Goal: Transaction & Acquisition: Purchase product/service

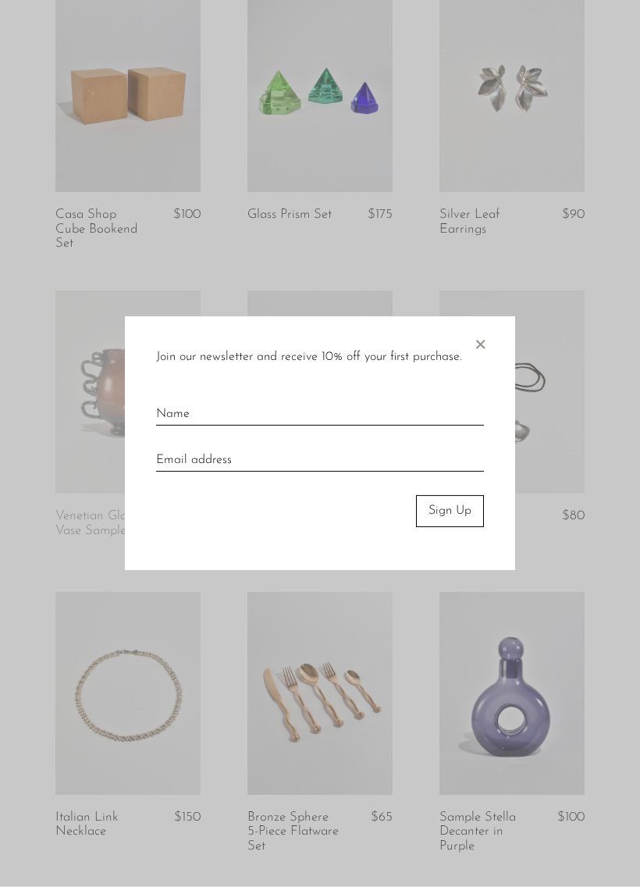
scroll to position [999, 0]
click at [486, 323] on span "×" at bounding box center [480, 342] width 16 height 50
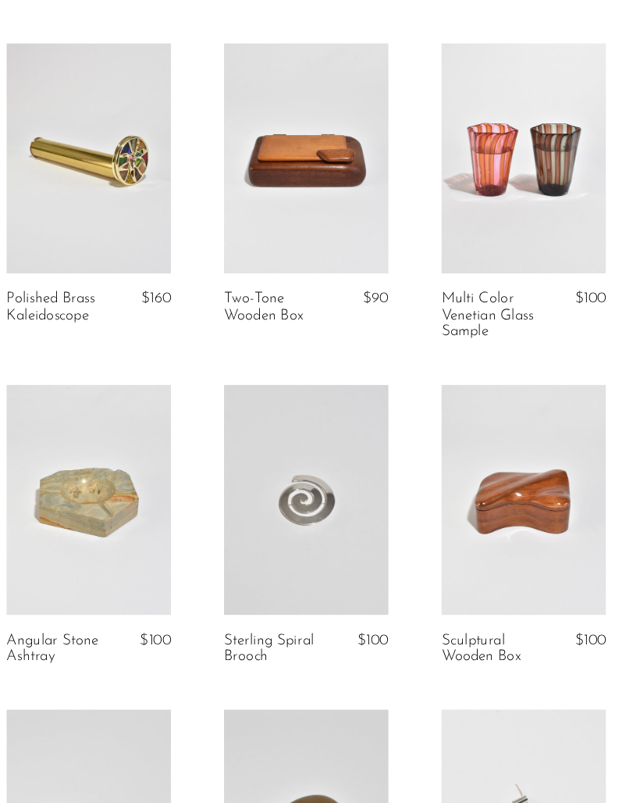
scroll to position [0, 0]
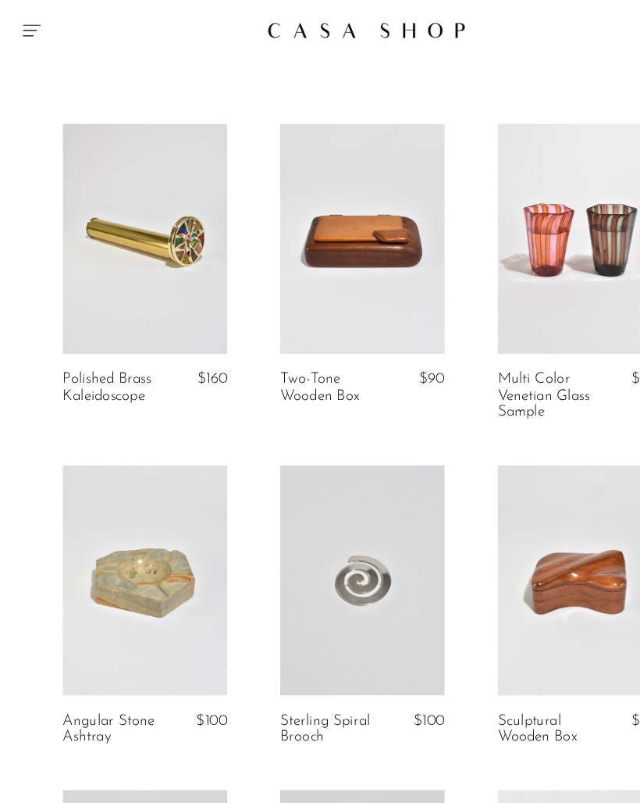
click at [27, 30] on icon "Menu" at bounding box center [28, 26] width 19 height 19
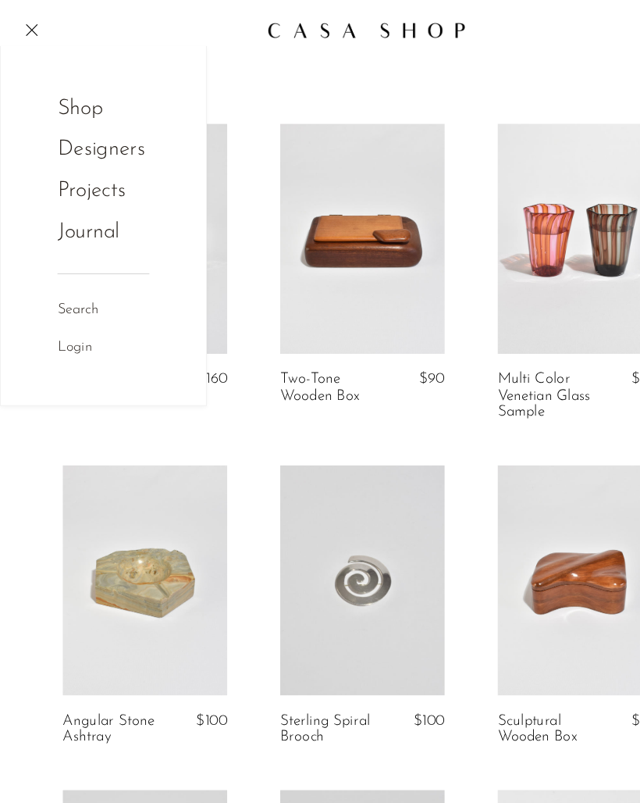
click at [74, 95] on link "Shop" at bounding box center [81, 96] width 61 height 30
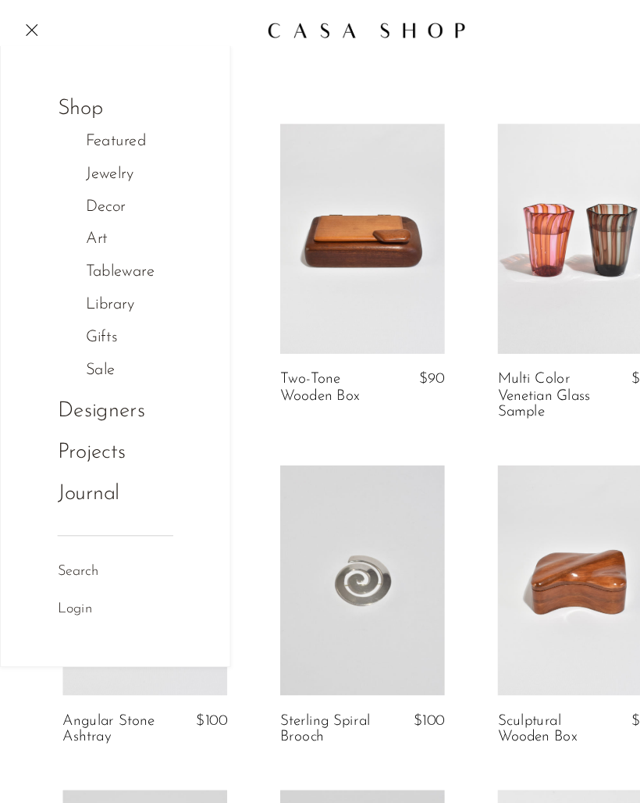
click at [111, 362] on link "Designers" at bounding box center [89, 363] width 77 height 30
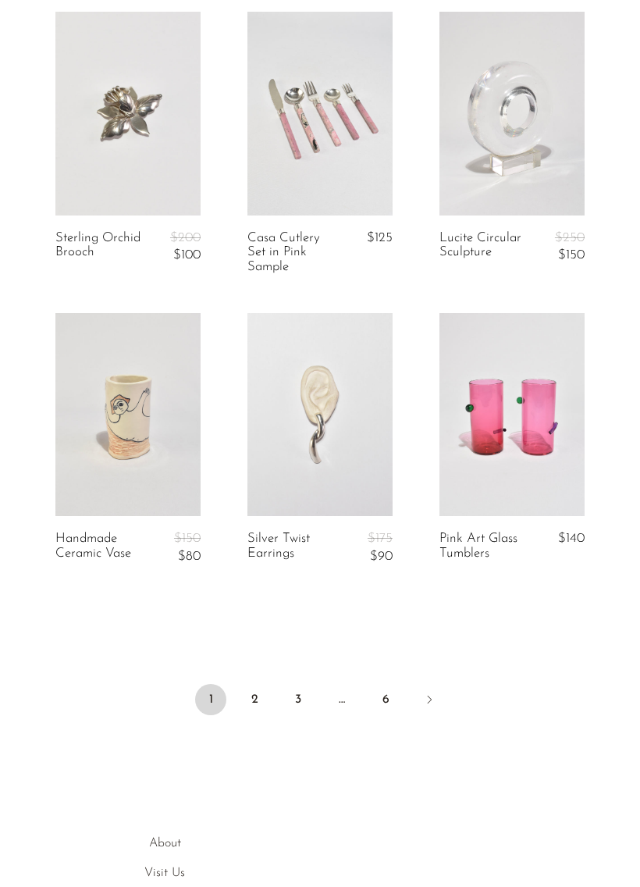
scroll to position [3119, 0]
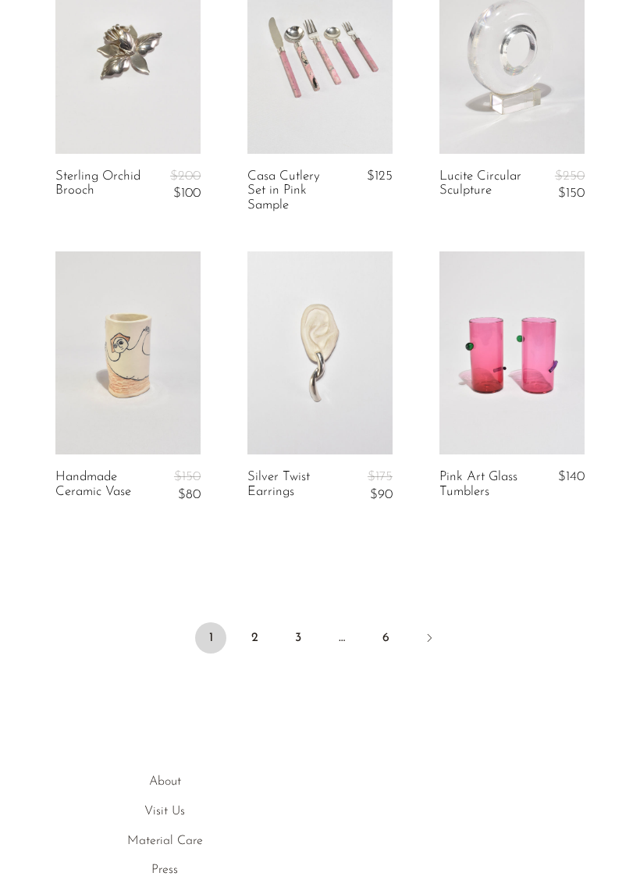
click at [390, 629] on link "6" at bounding box center [385, 637] width 31 height 31
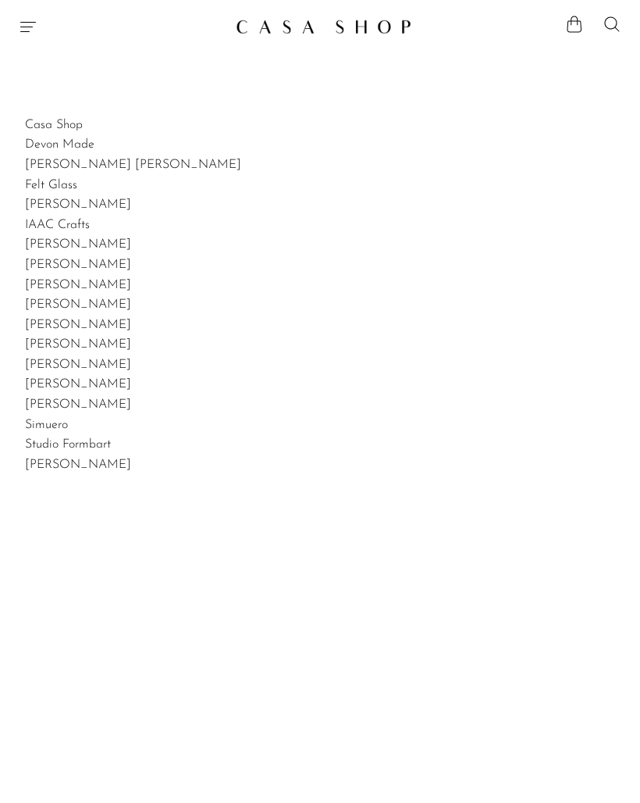
click at [32, 30] on icon "Menu" at bounding box center [28, 26] width 19 height 19
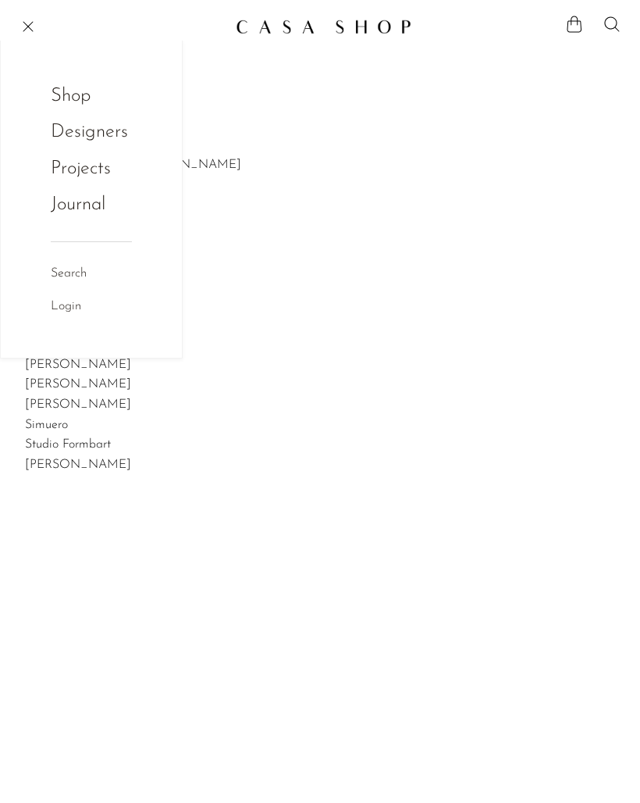
click at [83, 167] on link "Projects" at bounding box center [91, 169] width 81 height 30
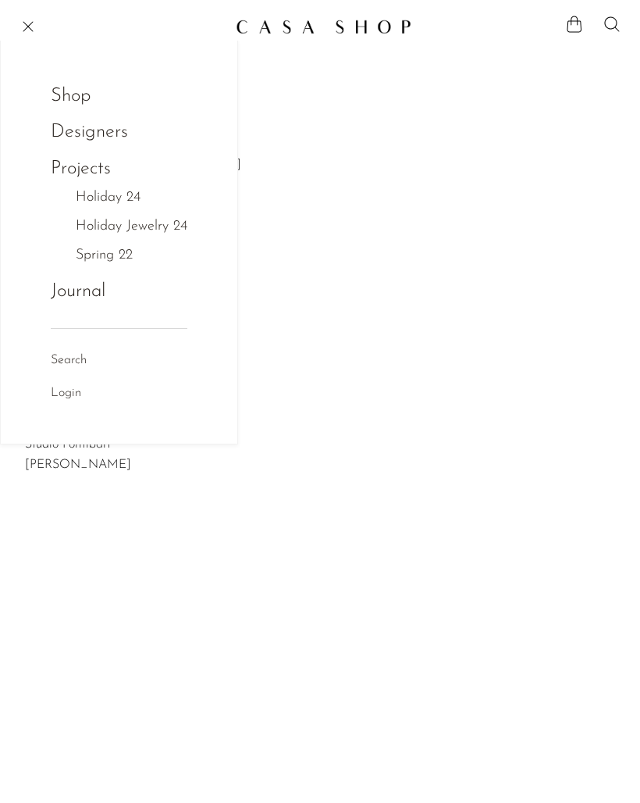
click at [109, 137] on link "Designers" at bounding box center [89, 132] width 77 height 30
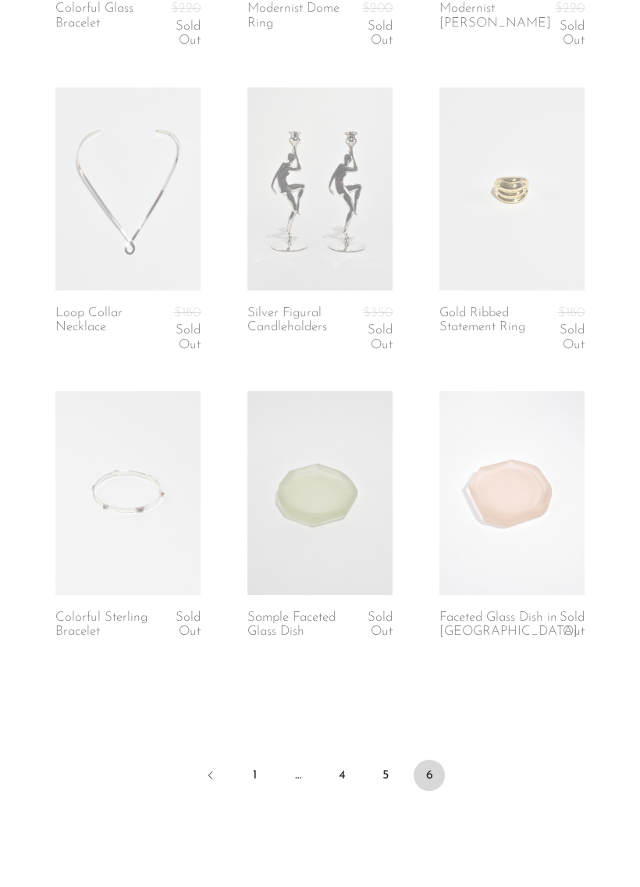
scroll to position [2869, 0]
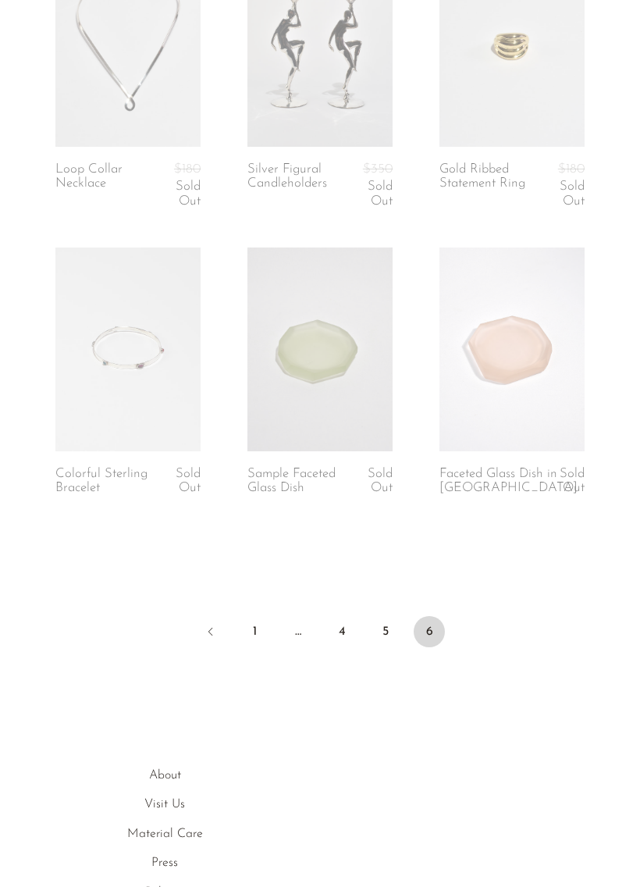
click at [400, 623] on link "5" at bounding box center [385, 631] width 31 height 31
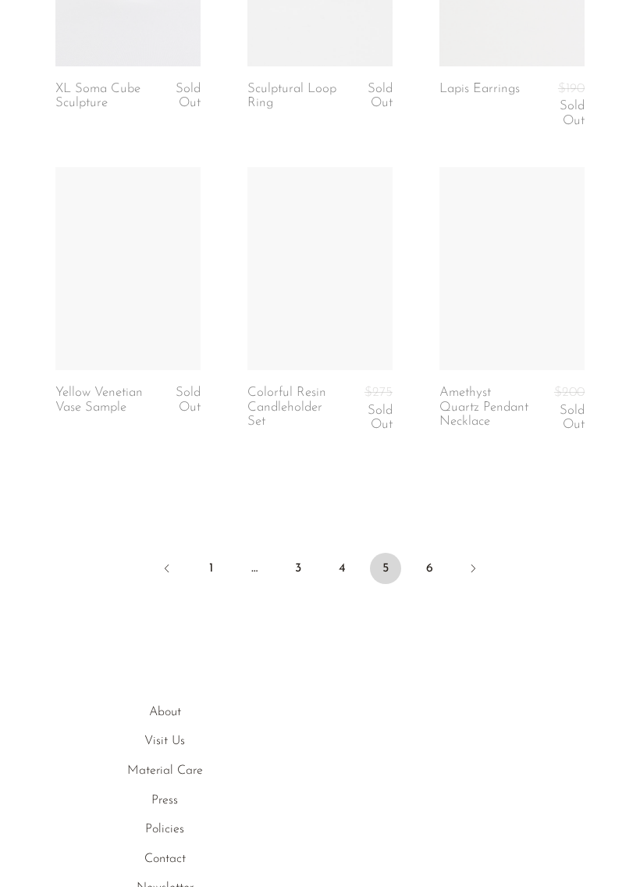
scroll to position [3251, 0]
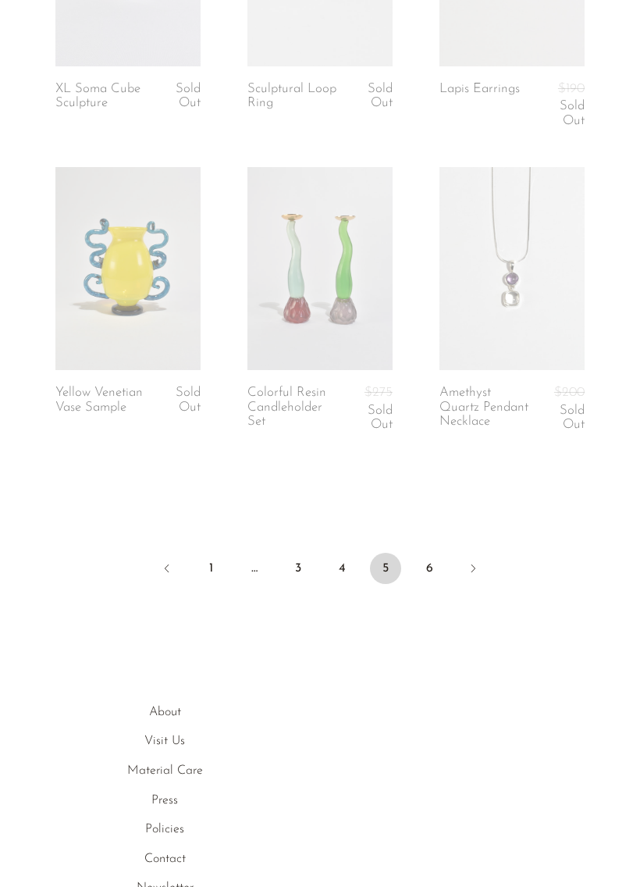
click at [344, 565] on link "4" at bounding box center [341, 568] width 31 height 31
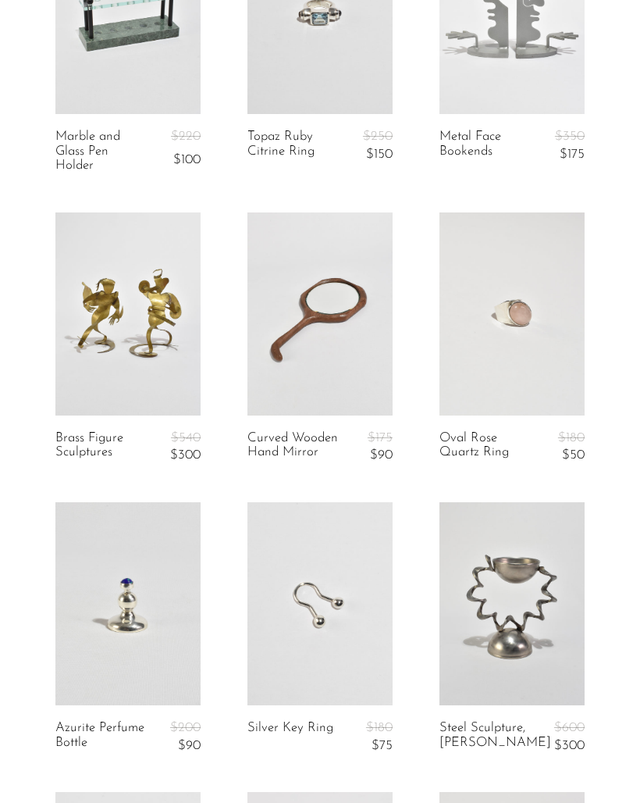
scroll to position [191, 0]
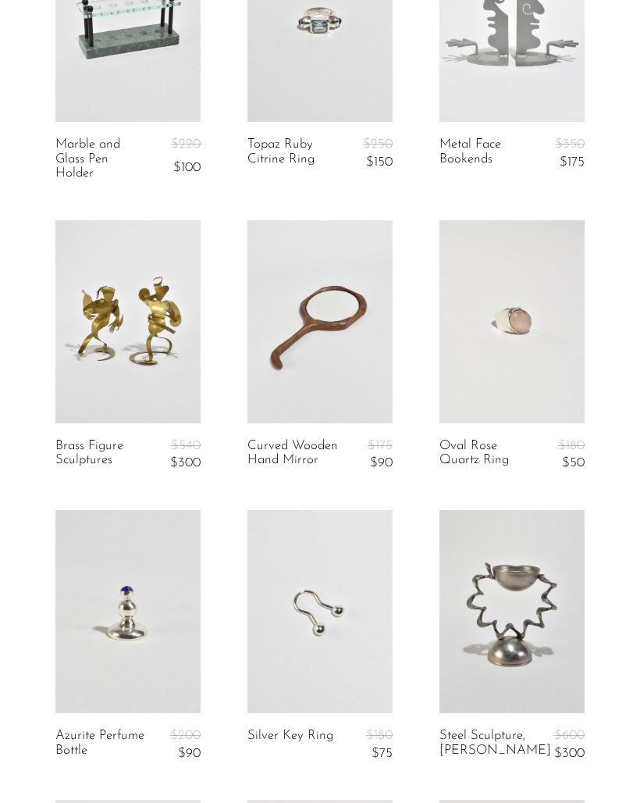
click at [85, 445] on link "Brass Figure Sculptures" at bounding box center [101, 455] width 92 height 32
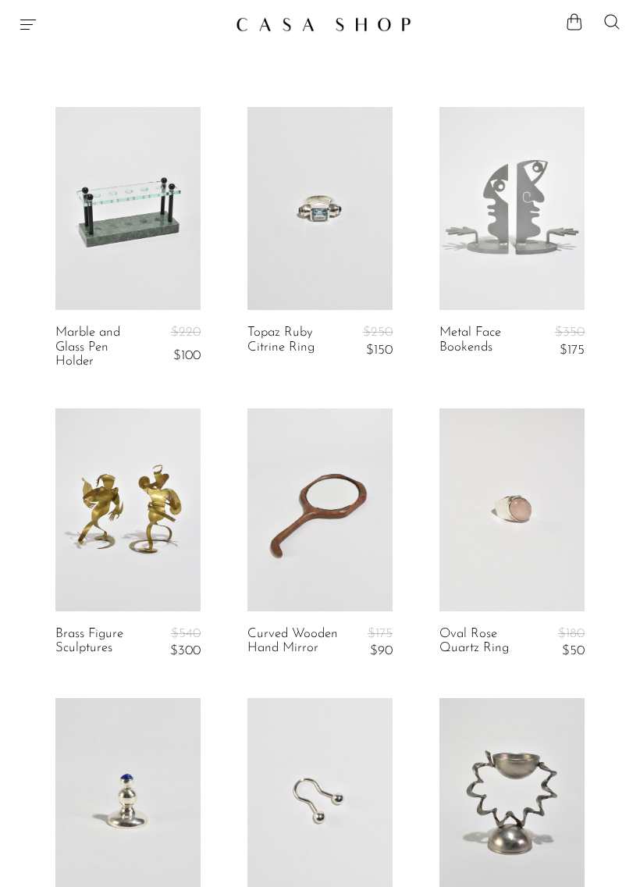
scroll to position [0, 0]
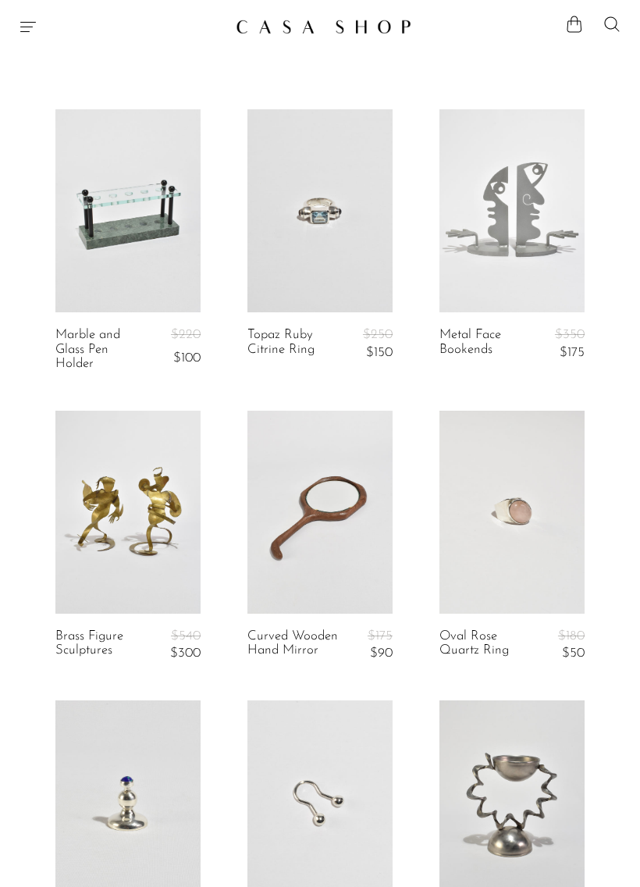
click at [85, 635] on link "Brass Figure Sculptures" at bounding box center [101, 645] width 92 height 32
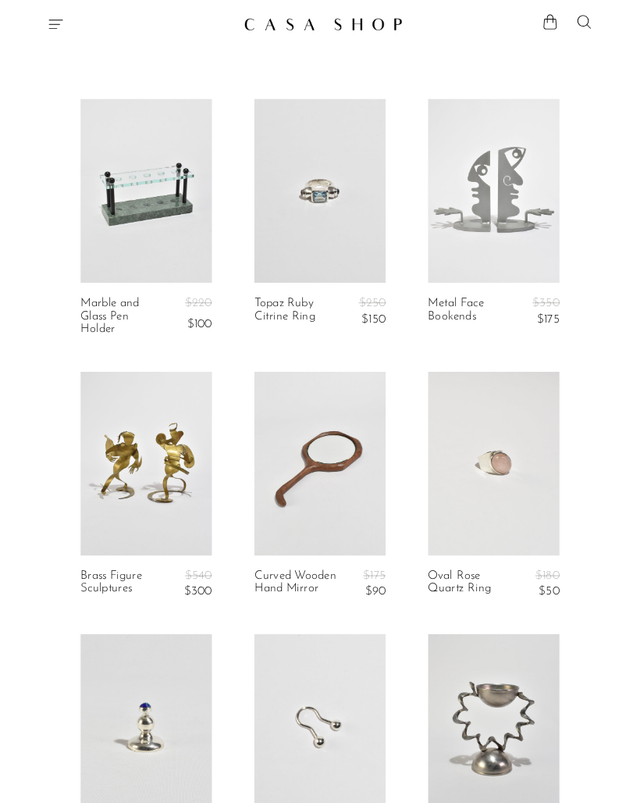
scroll to position [11, 0]
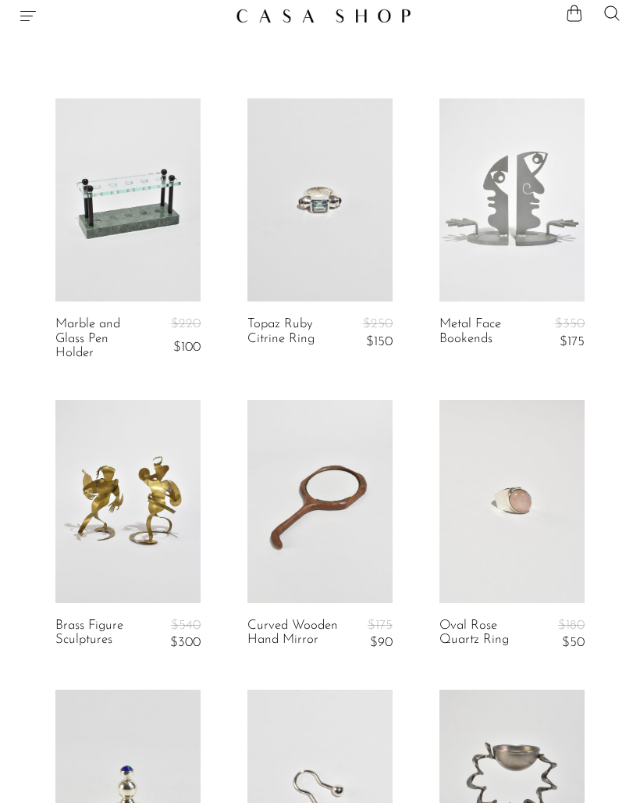
click at [537, 196] on link at bounding box center [512, 199] width 145 height 203
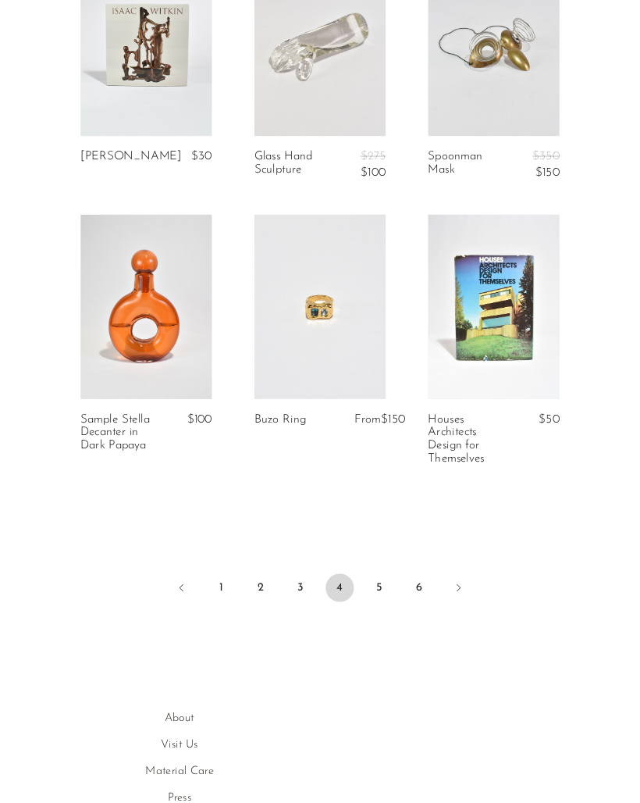
scroll to position [3079, 0]
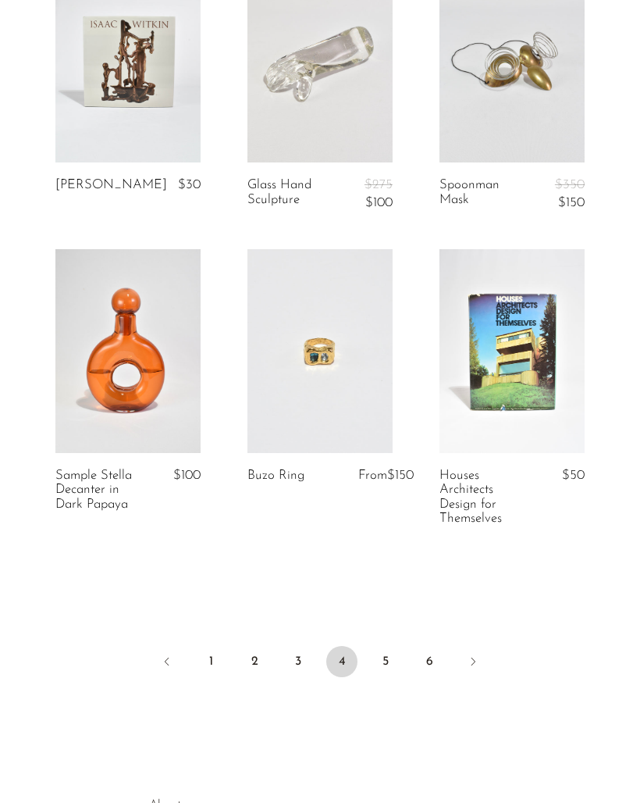
click at [309, 667] on link "3" at bounding box center [298, 661] width 31 height 31
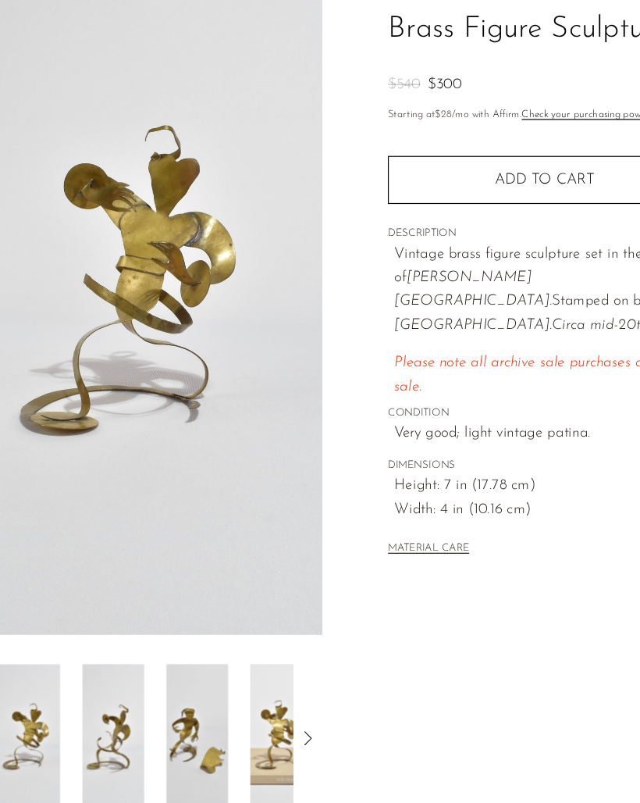
scroll to position [120, 0]
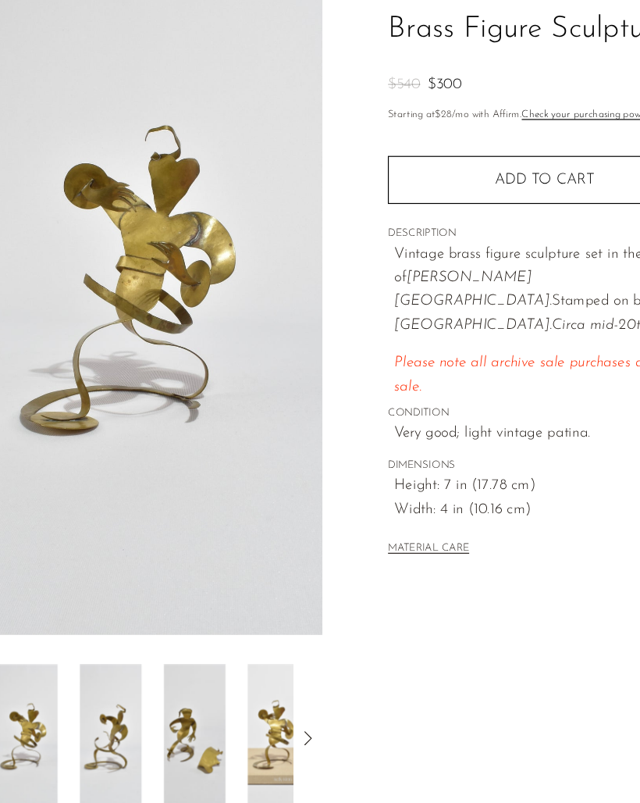
click at [25, 623] on img at bounding box center [51, 624] width 52 height 125
click at [96, 629] on img at bounding box center [122, 624] width 52 height 125
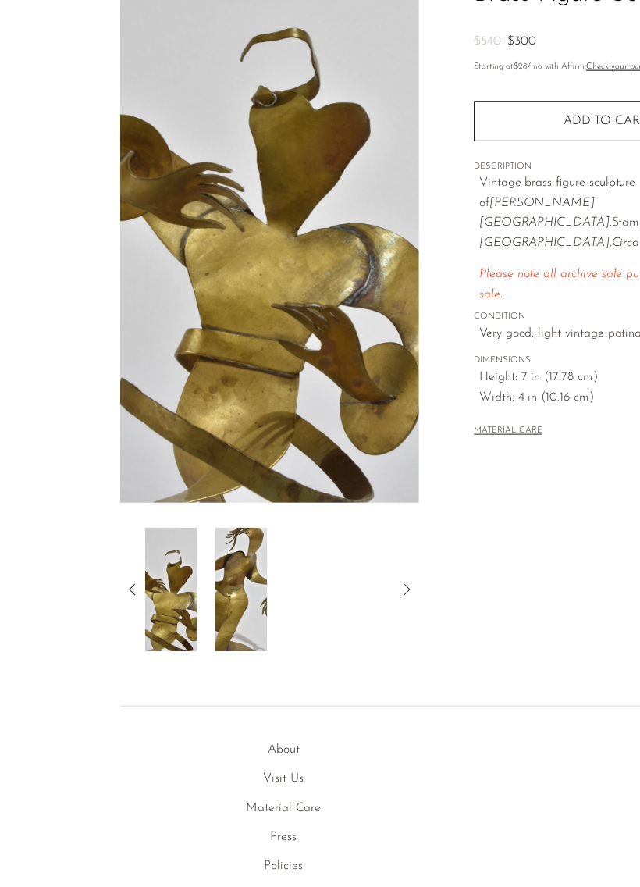
scroll to position [153, 0]
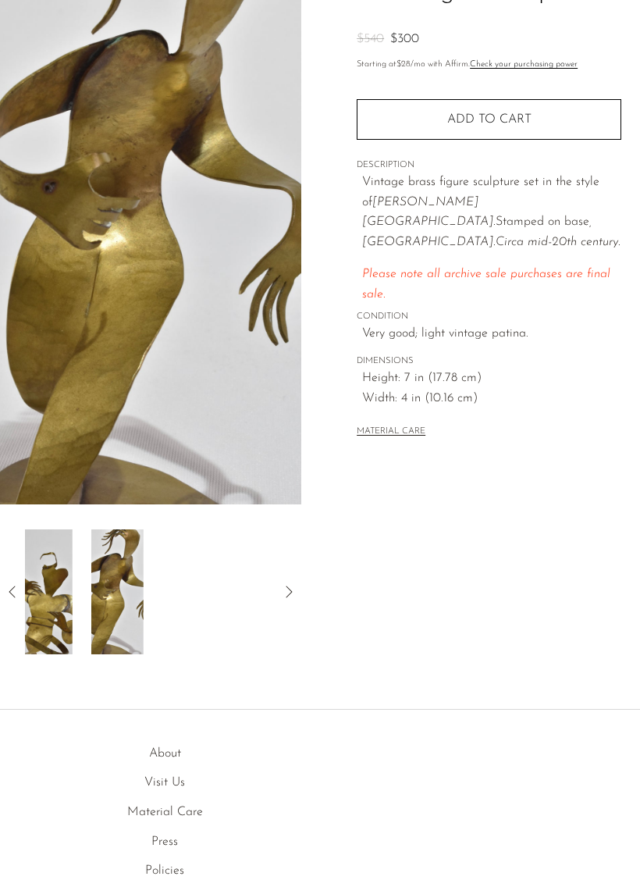
click at [119, 601] on div at bounding box center [150, 591] width 251 height 125
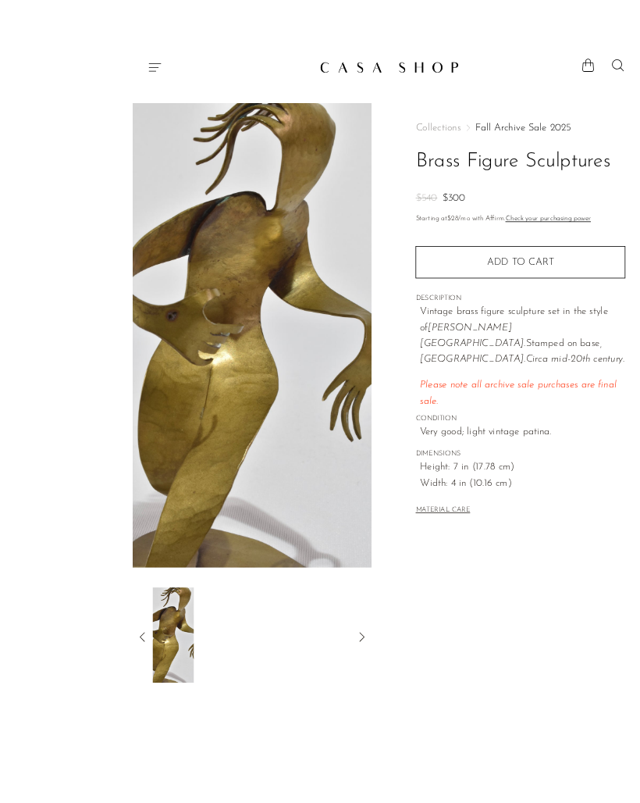
scroll to position [49, 0]
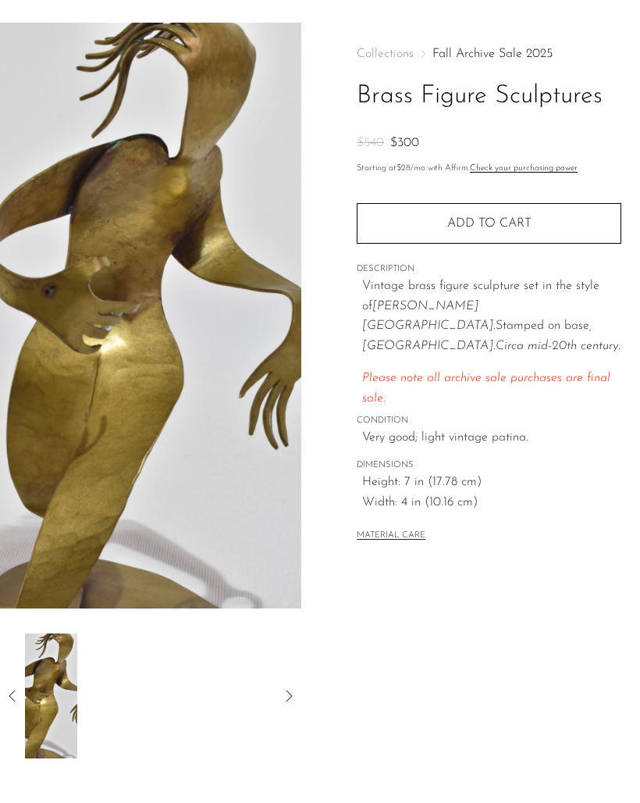
click at [297, 694] on icon at bounding box center [289, 695] width 19 height 19
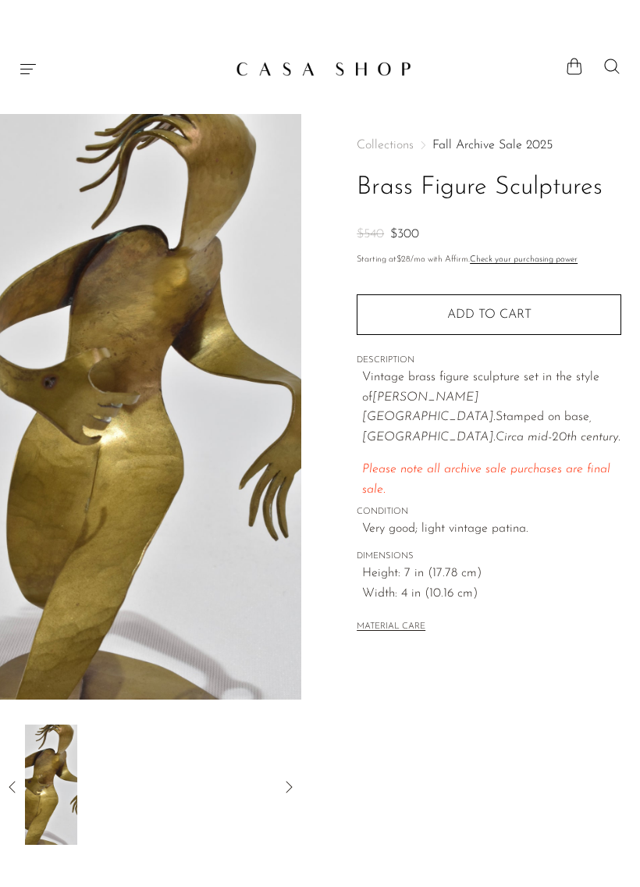
scroll to position [12, 0]
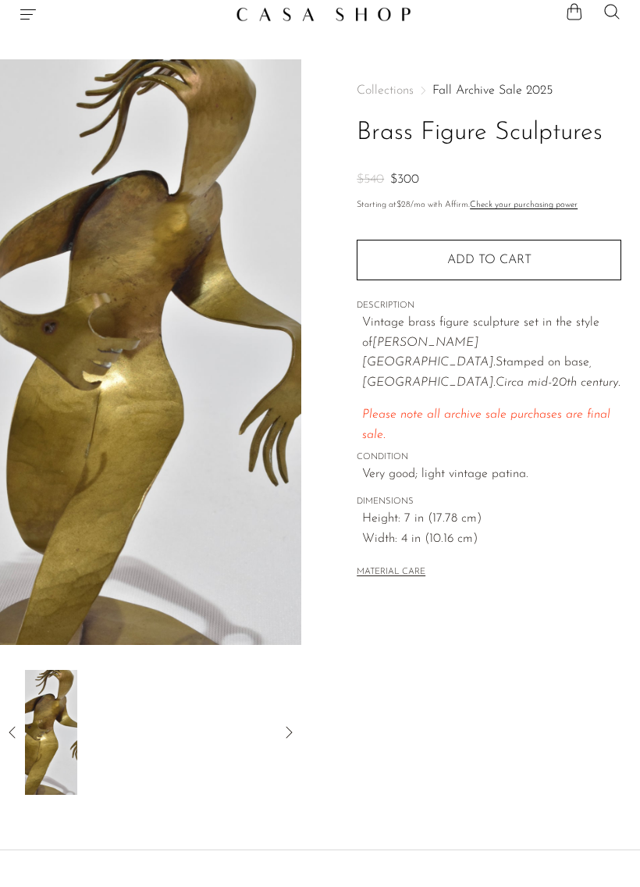
click at [5, 739] on icon at bounding box center [12, 732] width 19 height 19
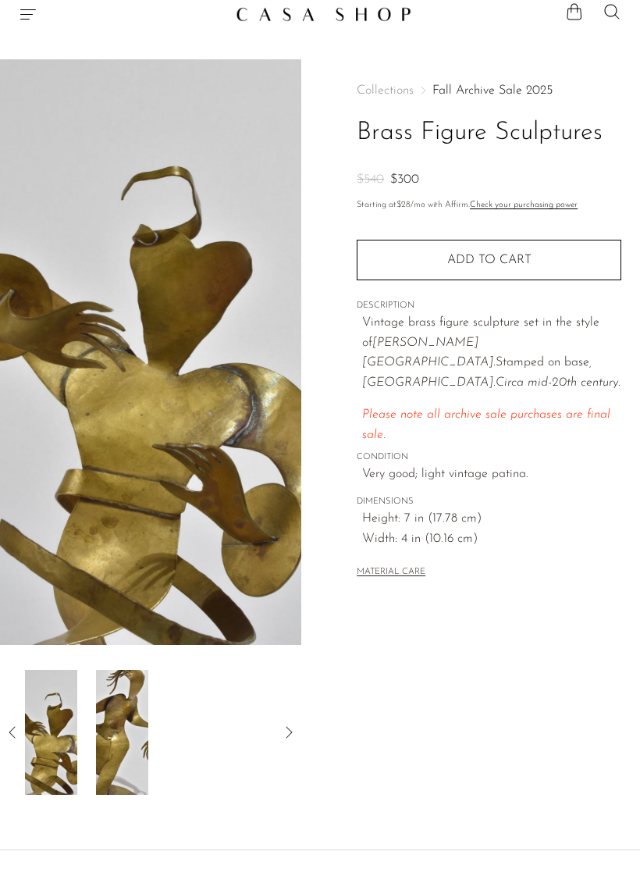
click at [17, 731] on icon at bounding box center [12, 732] width 19 height 19
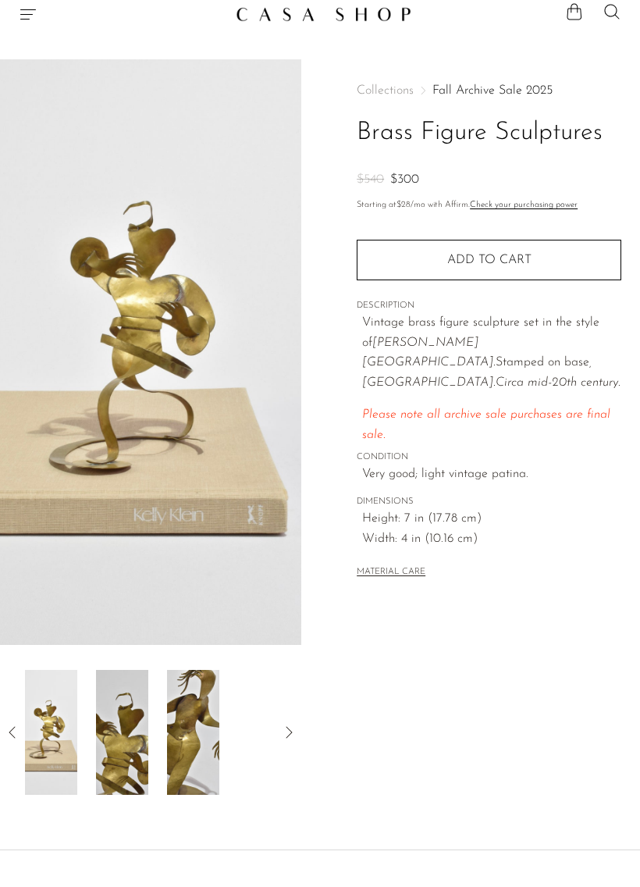
click at [8, 740] on icon at bounding box center [12, 732] width 19 height 19
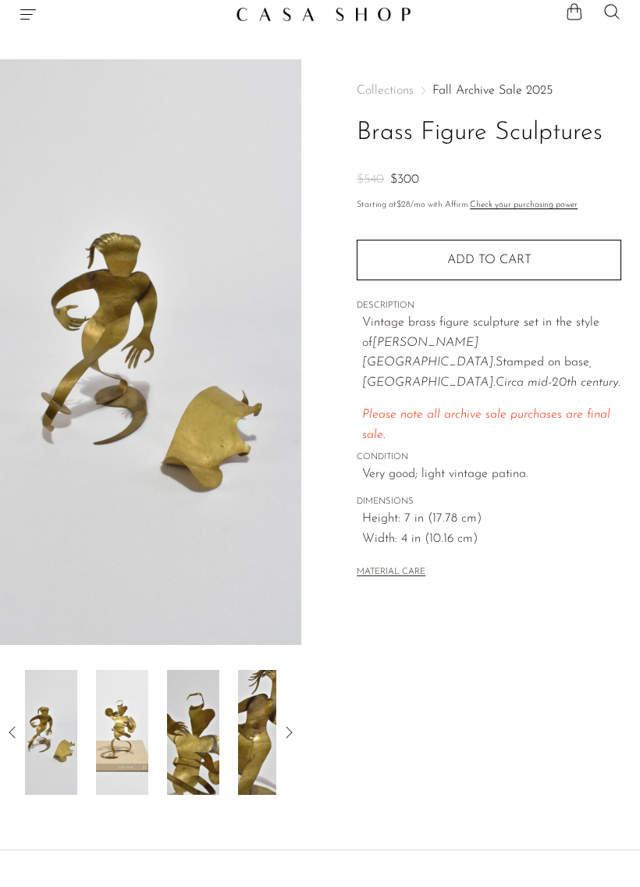
scroll to position [12, 0]
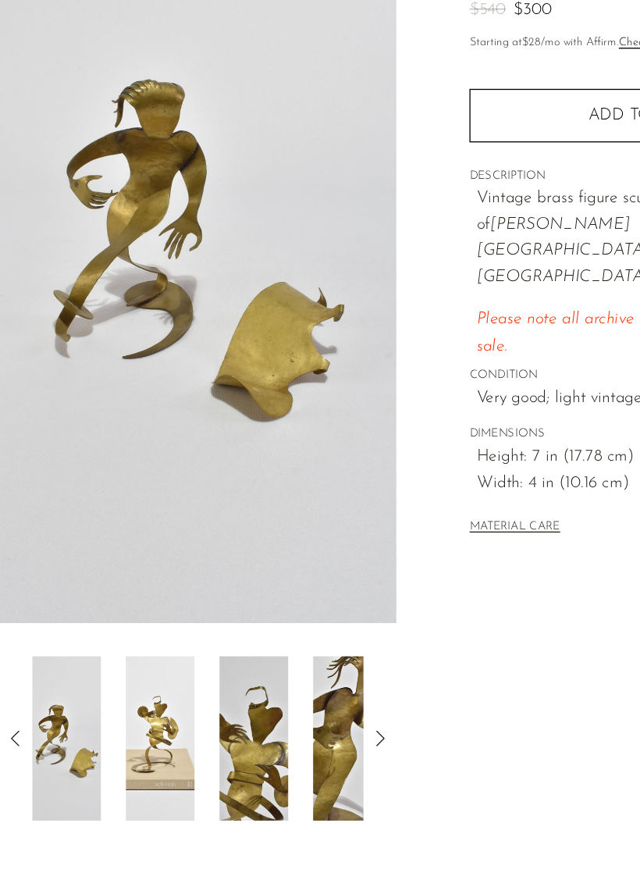
click at [16, 724] on icon at bounding box center [12, 733] width 19 height 19
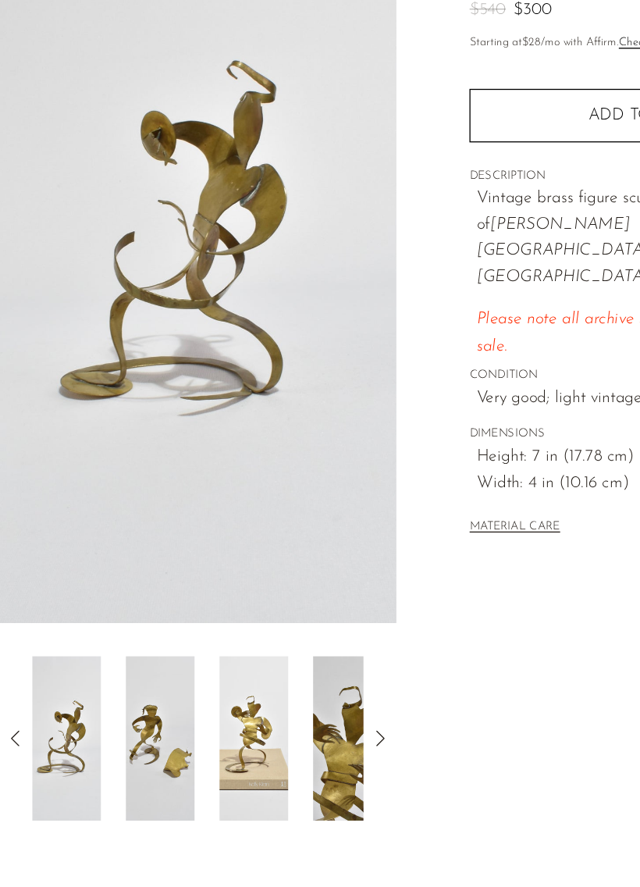
click at [27, 671] on img at bounding box center [51, 733] width 52 height 125
click at [13, 724] on icon at bounding box center [12, 733] width 19 height 19
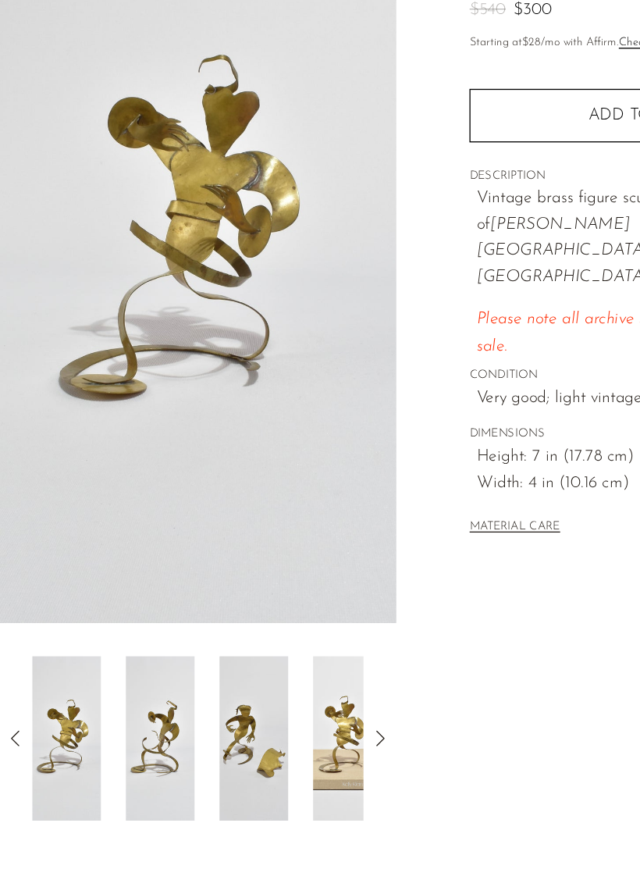
click at [17, 724] on icon at bounding box center [12, 733] width 19 height 19
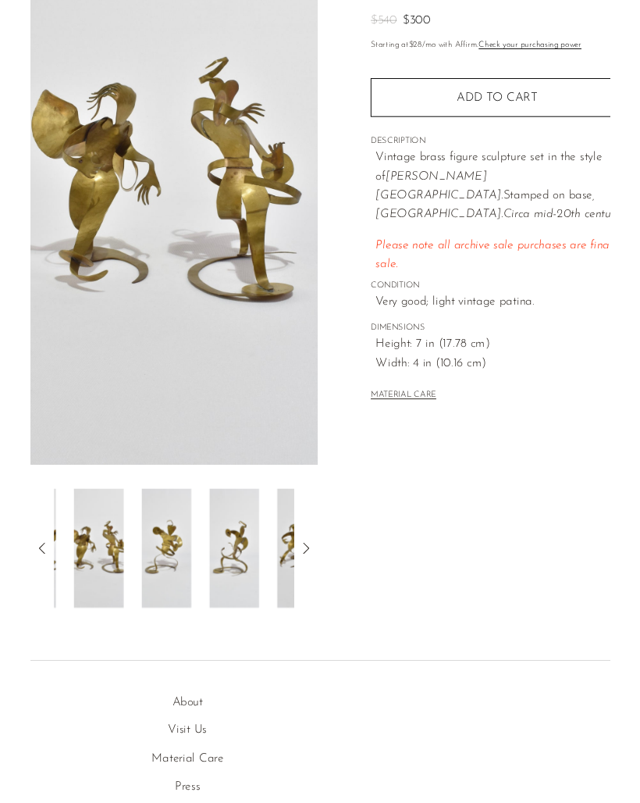
scroll to position [127, 0]
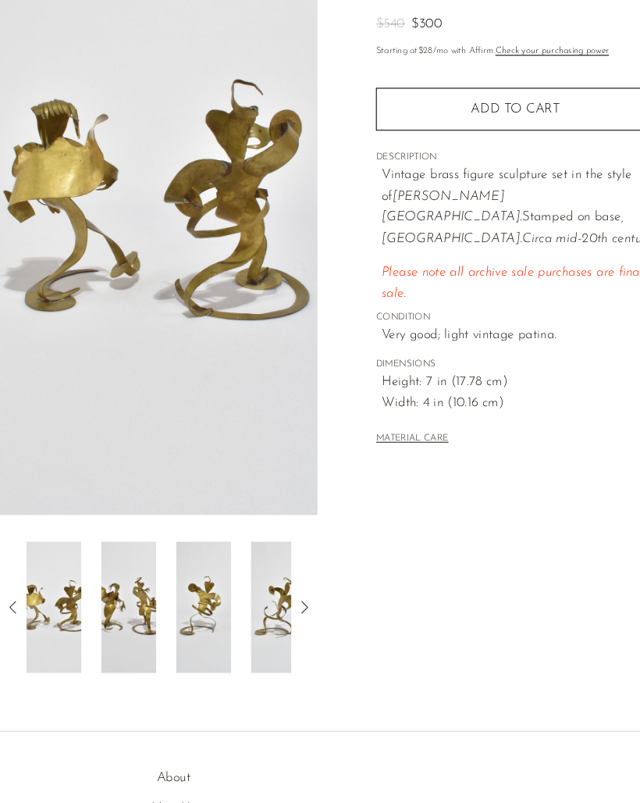
click at [44, 575] on img at bounding box center [51, 617] width 52 height 125
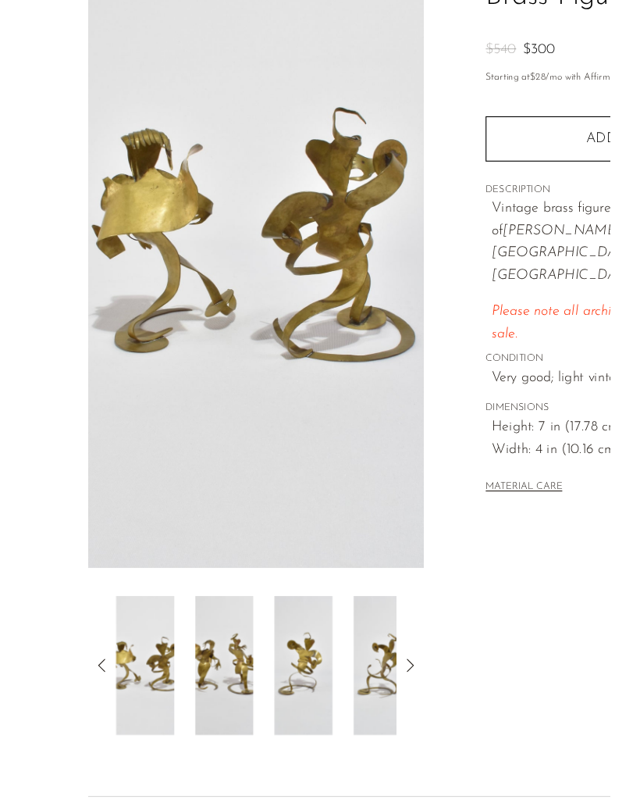
scroll to position [126, 0]
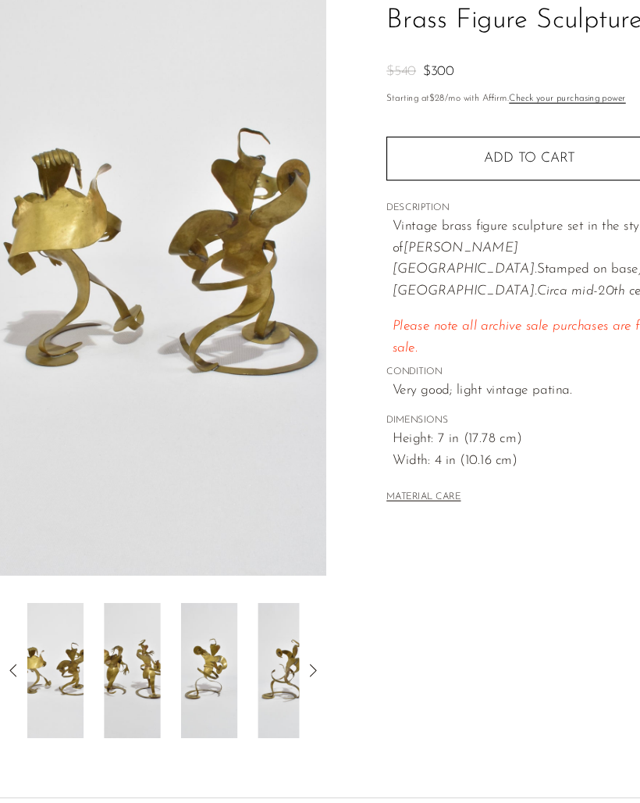
click at [33, 622] on img at bounding box center [51, 618] width 52 height 125
click at [11, 617] on icon at bounding box center [12, 618] width 6 height 12
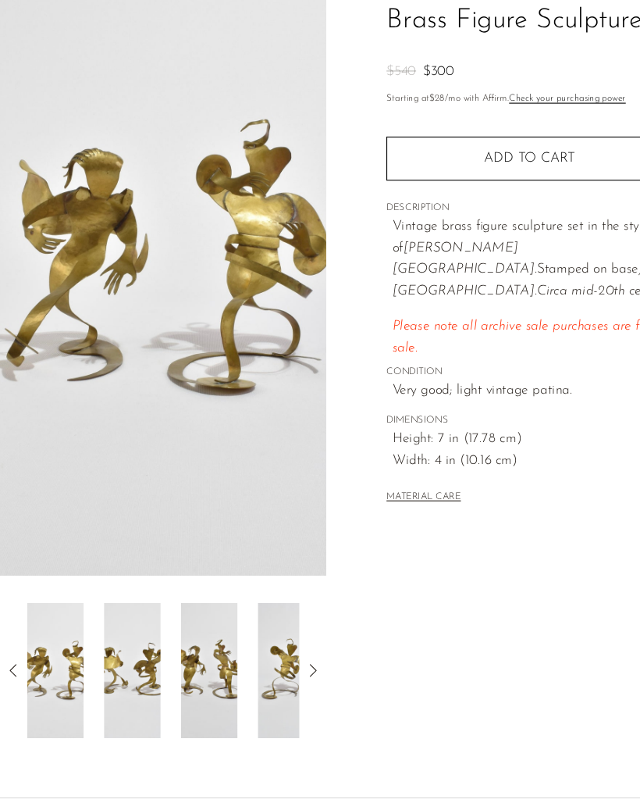
click at [16, 624] on icon at bounding box center [12, 618] width 19 height 19
click at [7, 616] on icon at bounding box center [12, 618] width 19 height 19
click at [11, 612] on icon at bounding box center [12, 618] width 19 height 19
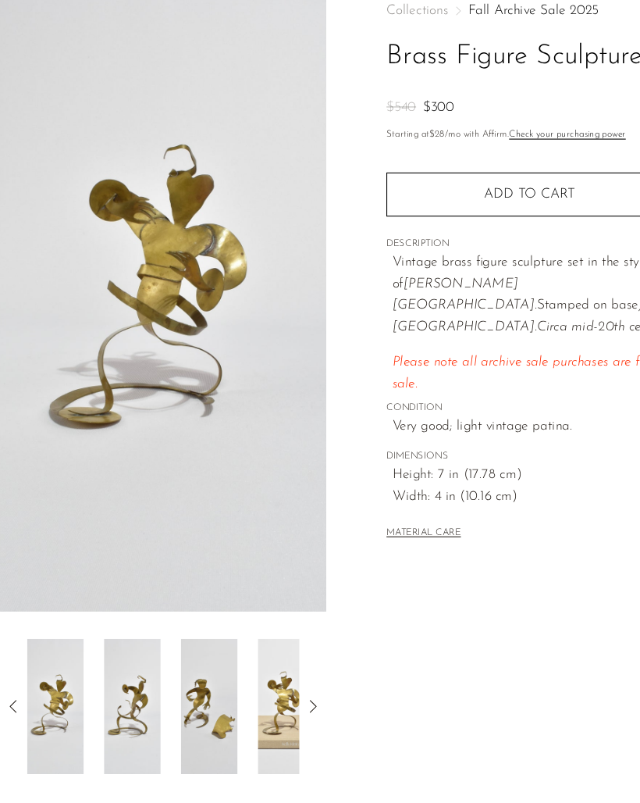
scroll to position [92, 0]
click at [208, 664] on img at bounding box center [193, 652] width 52 height 125
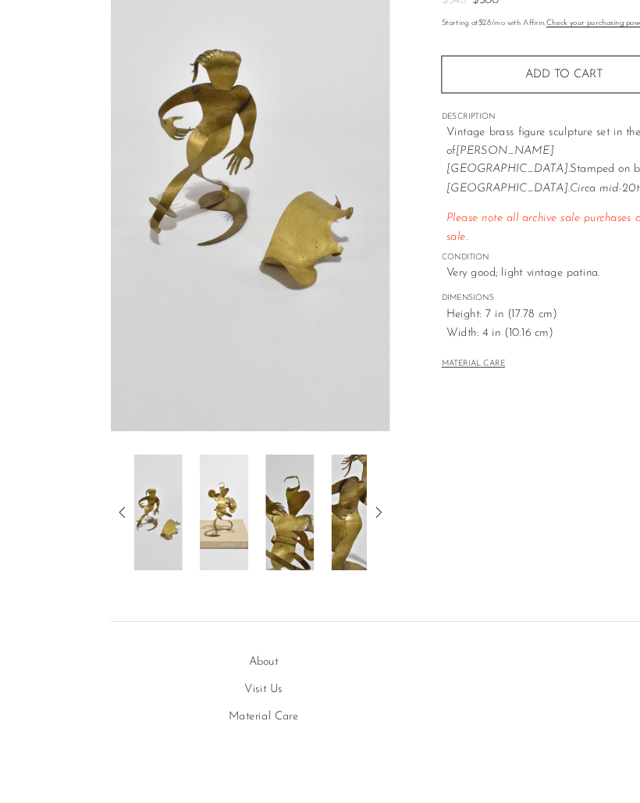
scroll to position [208, 0]
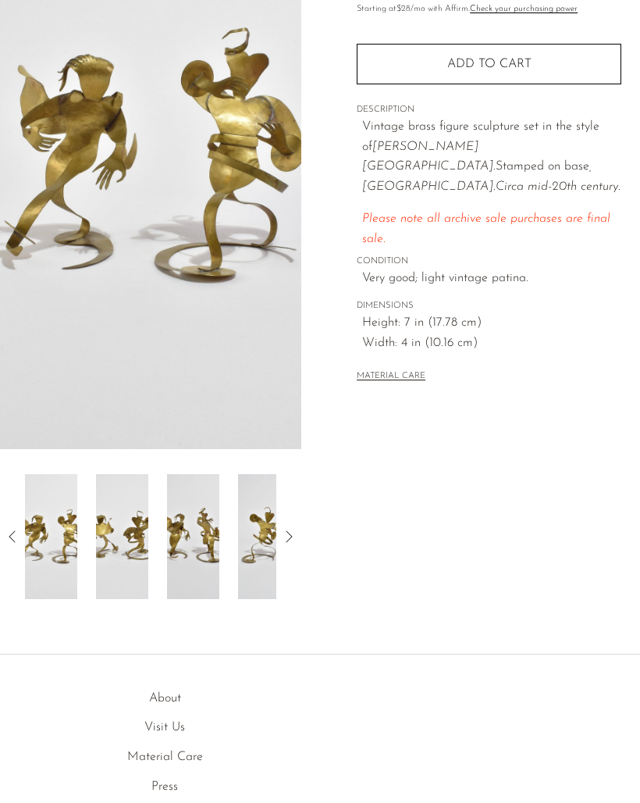
click at [51, 543] on img at bounding box center [51, 536] width 52 height 125
click at [54, 540] on img at bounding box center [51, 536] width 52 height 125
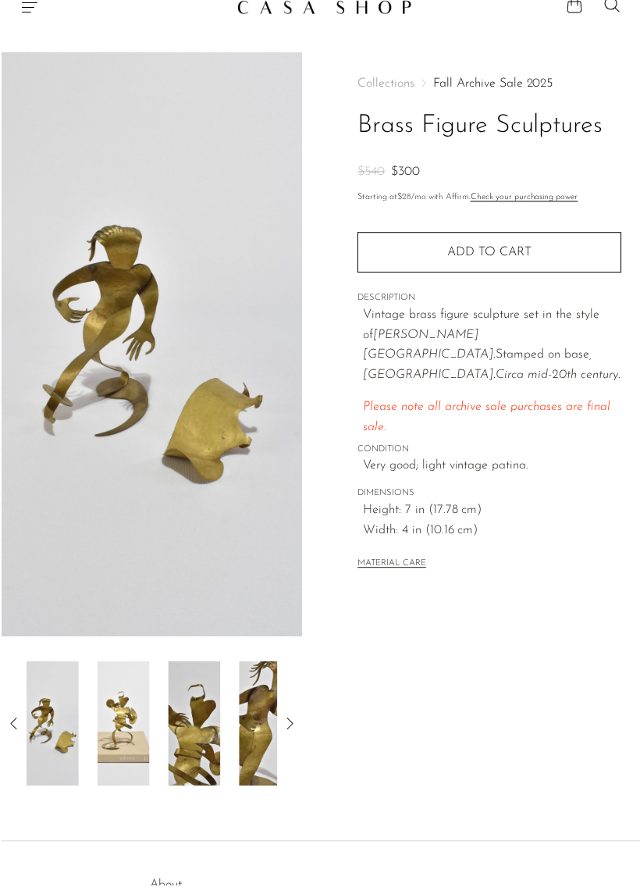
scroll to position [22, 0]
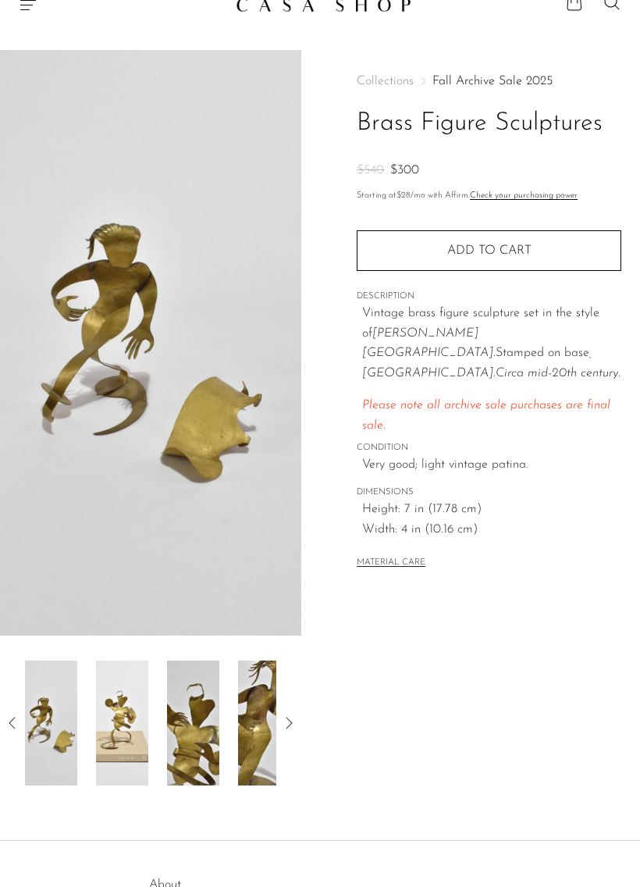
click at [406, 557] on button "MATERIAL CARE" at bounding box center [391, 563] width 69 height 12
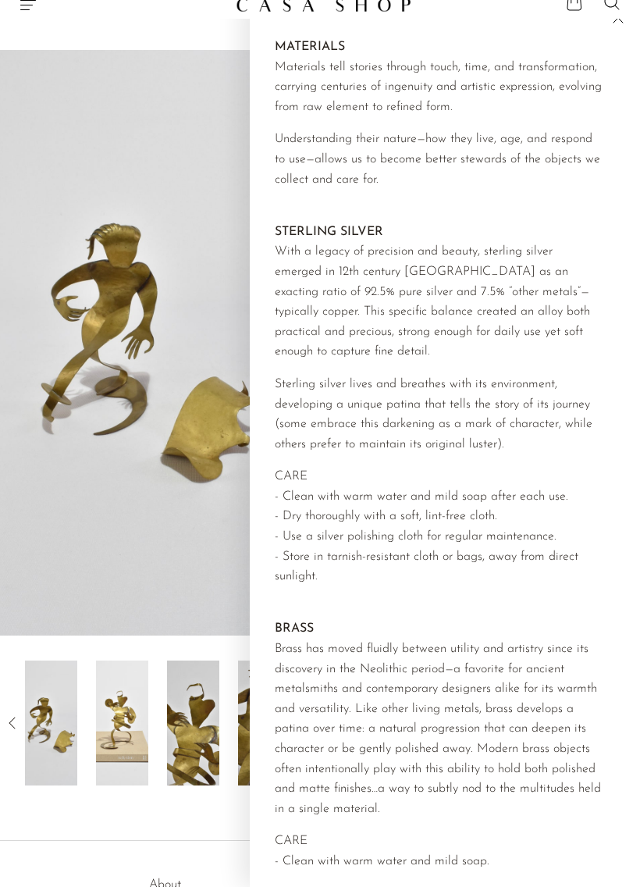
scroll to position [0, 0]
click at [173, 179] on img at bounding box center [150, 343] width 301 height 586
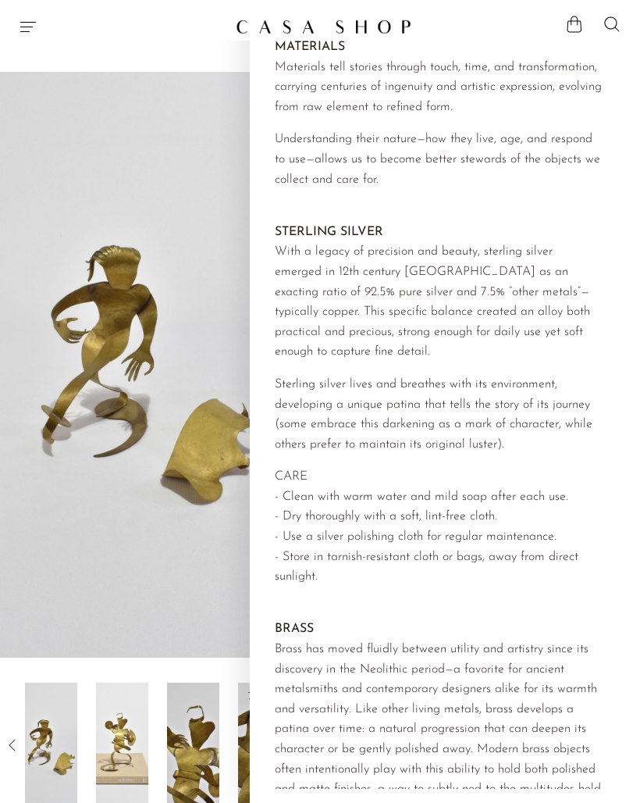
click at [580, 494] on p "CARE - Clean with warm water and mild soap after each use. - Dry thoroughly wit…" at bounding box center [439, 527] width 328 height 120
click at [577, 231] on p "STERLING SILVER With a legacy of precision and beauty, sterling silver emerged …" at bounding box center [439, 293] width 328 height 140
click at [604, 23] on icon at bounding box center [612, 24] width 19 height 19
click at [607, 23] on icon at bounding box center [612, 24] width 19 height 19
click at [611, 19] on icon at bounding box center [612, 24] width 19 height 19
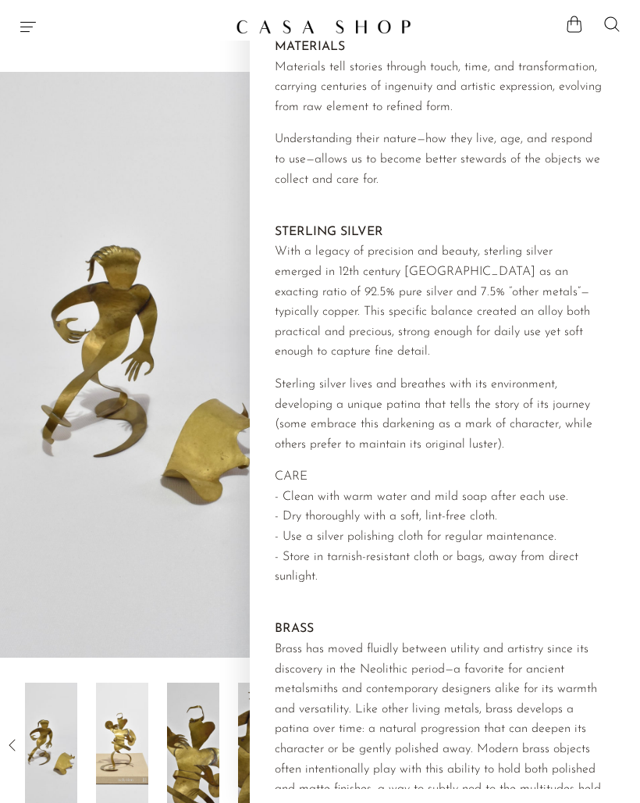
click at [240, 134] on img at bounding box center [150, 365] width 301 height 586
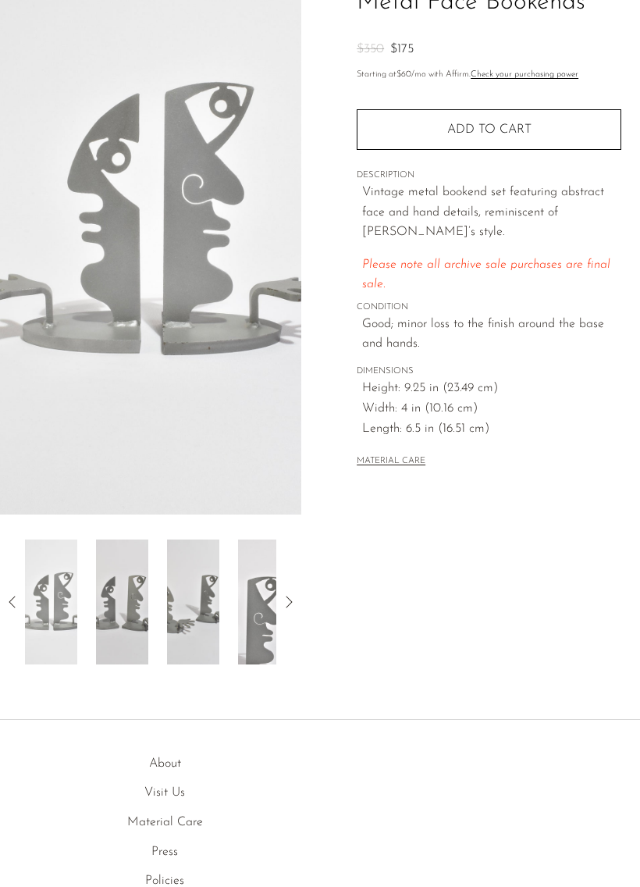
scroll to position [144, 0]
click at [164, 301] on img at bounding box center [150, 221] width 301 height 586
click at [230, 362] on img at bounding box center [150, 221] width 301 height 586
click at [250, 393] on img at bounding box center [150, 221] width 301 height 586
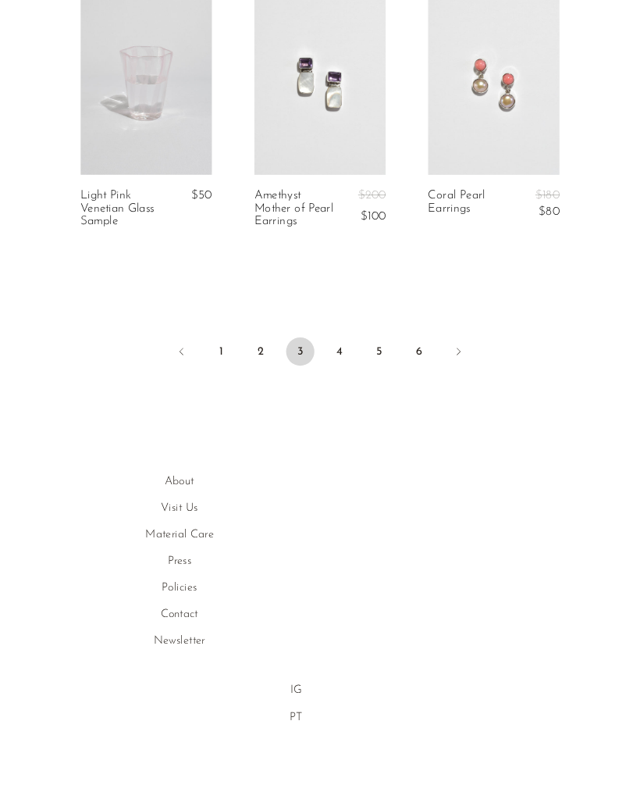
scroll to position [3397, 0]
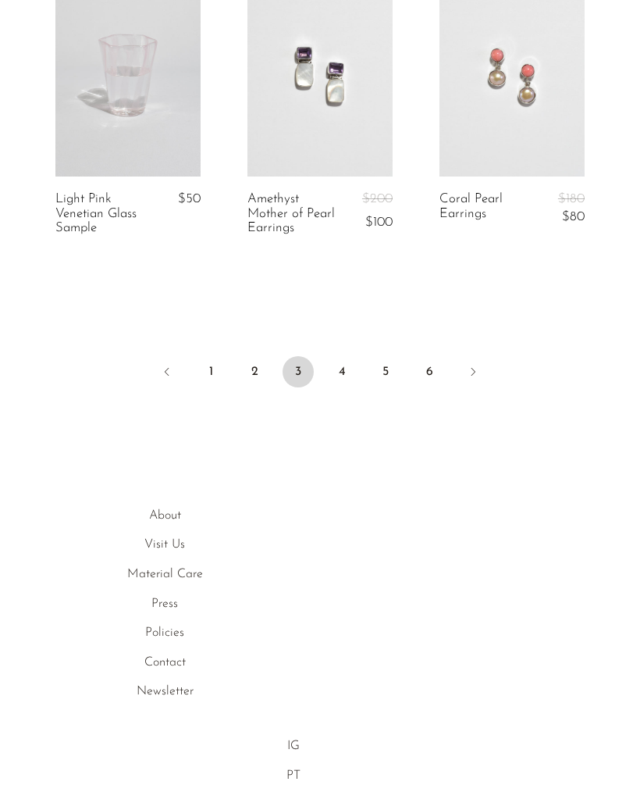
click at [253, 363] on link "2" at bounding box center [254, 371] width 31 height 31
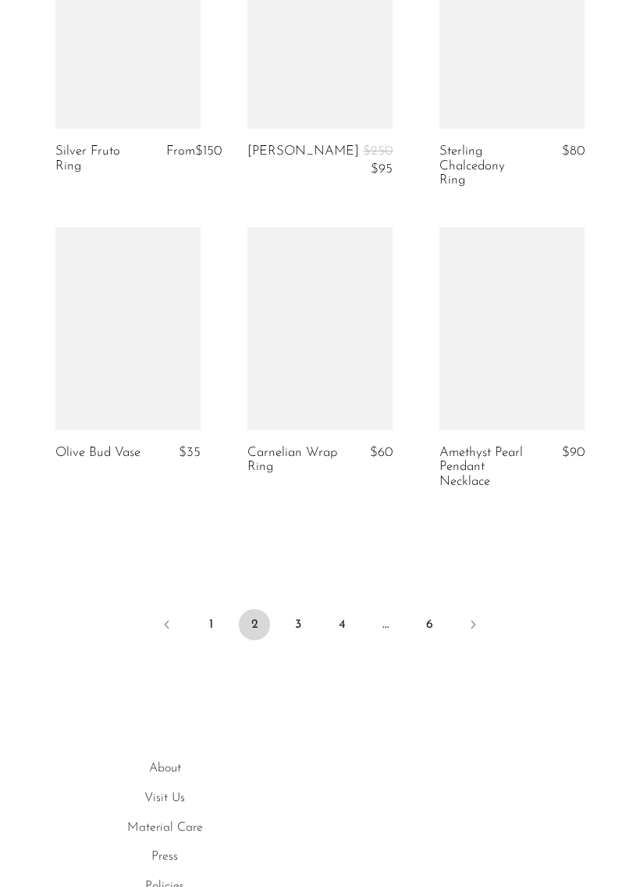
scroll to position [3147, 0]
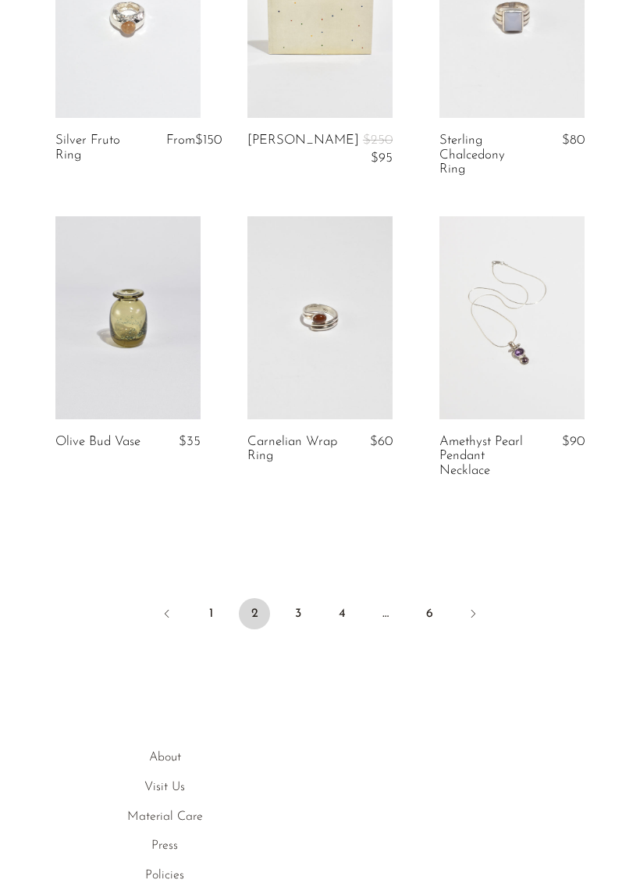
click at [319, 620] on ul "1 2 3 4 … 6" at bounding box center [320, 615] width 640 height 47
click at [305, 613] on link "3" at bounding box center [298, 613] width 31 height 31
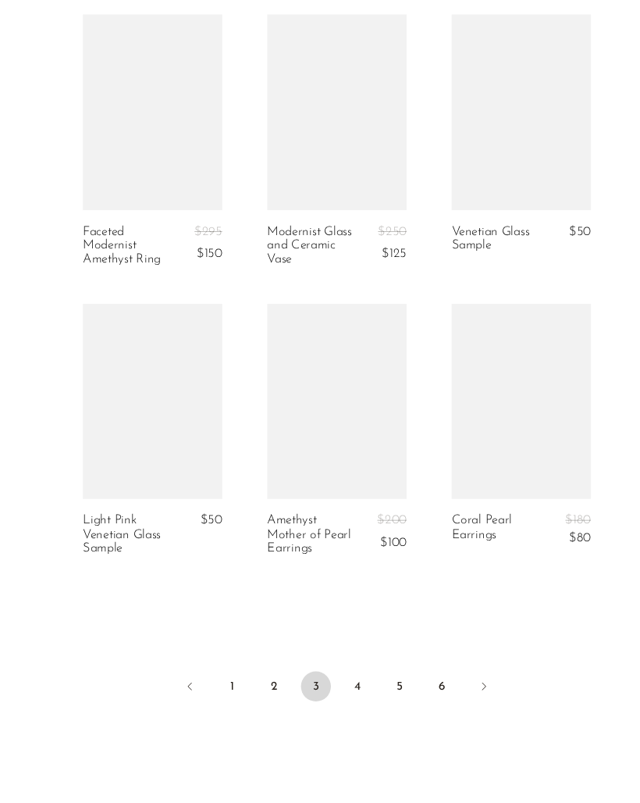
scroll to position [3072, 0]
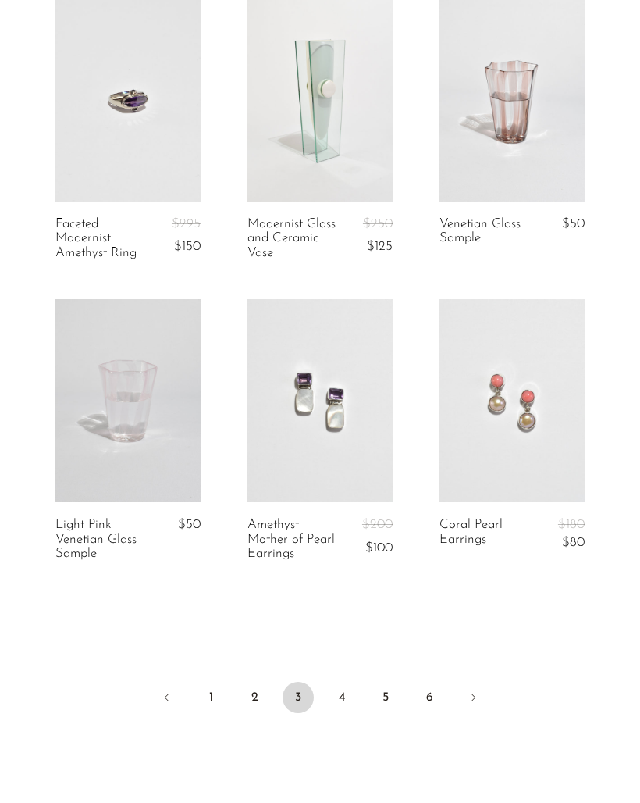
click at [530, 422] on link at bounding box center [512, 400] width 145 height 203
click at [344, 419] on link at bounding box center [320, 400] width 145 height 203
click at [209, 693] on link "1" at bounding box center [210, 697] width 31 height 31
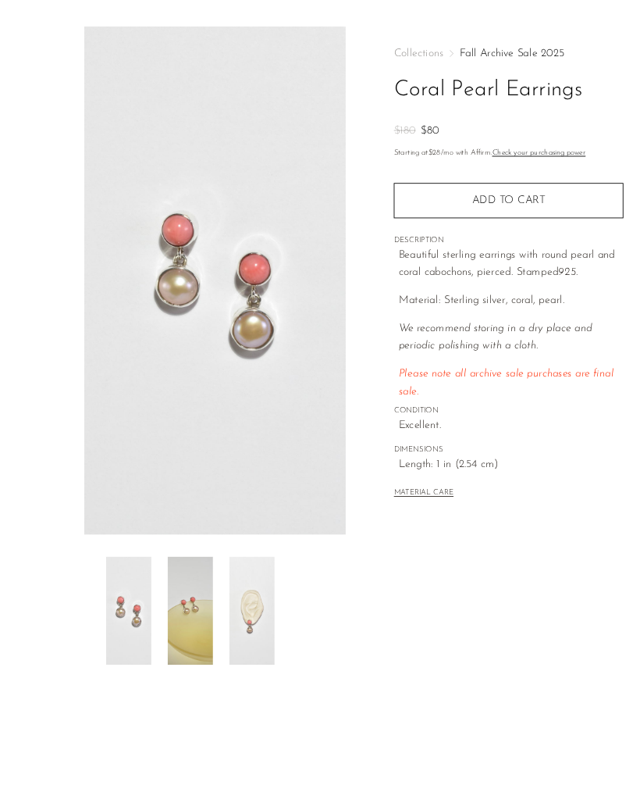
scroll to position [110, 0]
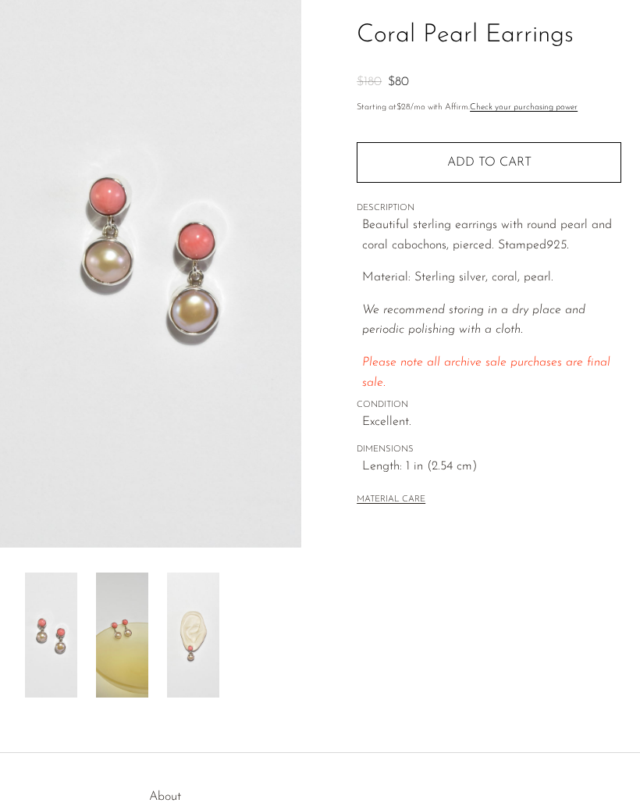
click at [116, 653] on img at bounding box center [122, 634] width 52 height 125
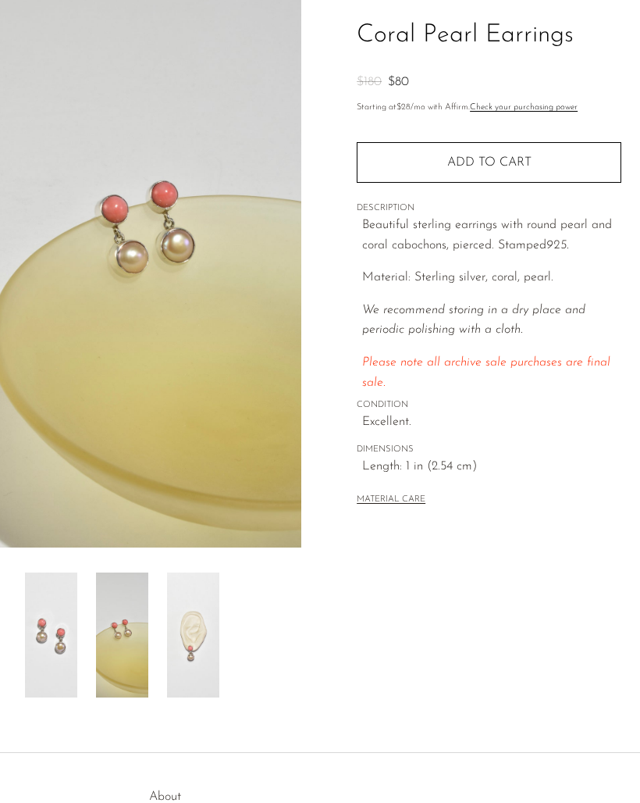
click at [187, 658] on img at bounding box center [193, 634] width 52 height 125
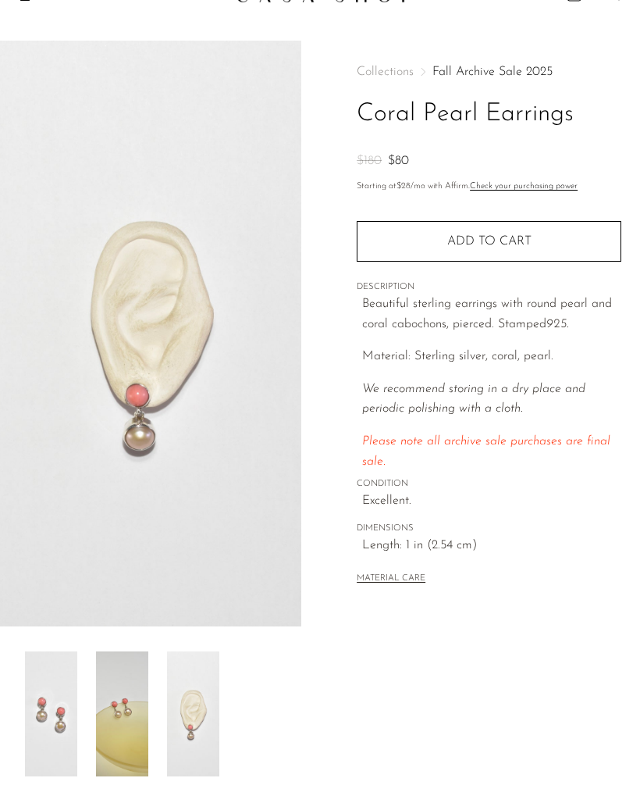
scroll to position [0, 0]
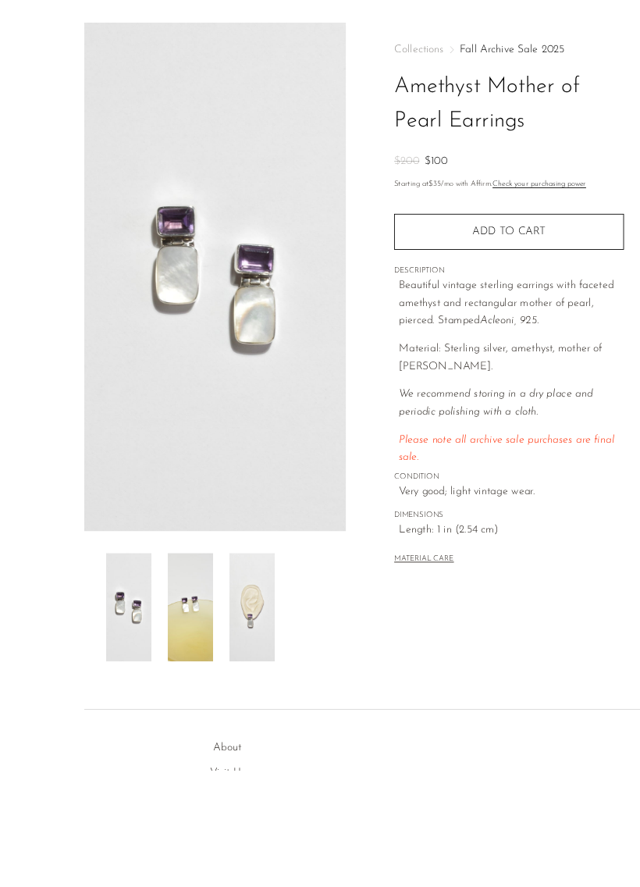
scroll to position [123, 0]
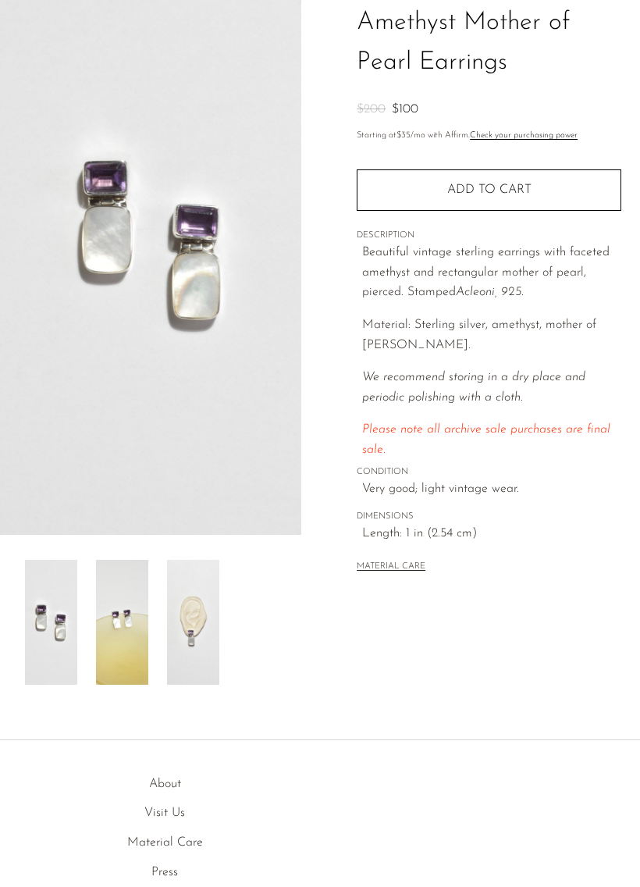
click at [121, 632] on img at bounding box center [122, 622] width 52 height 125
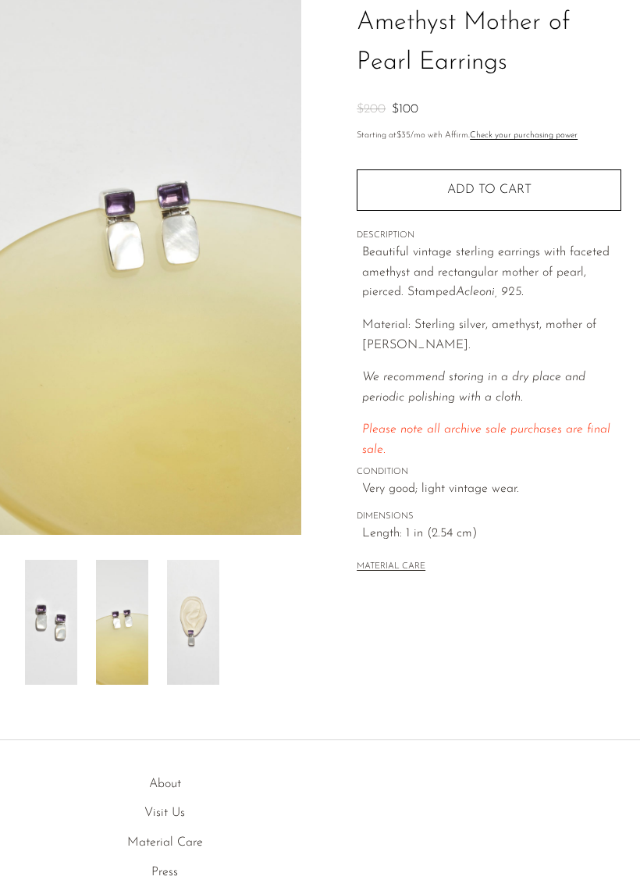
click at [167, 640] on img at bounding box center [193, 622] width 52 height 125
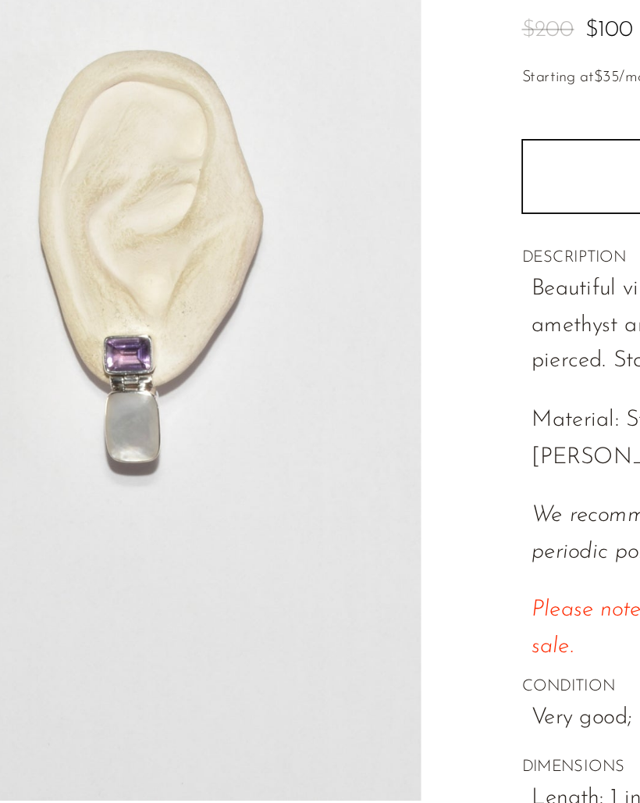
scroll to position [0, 0]
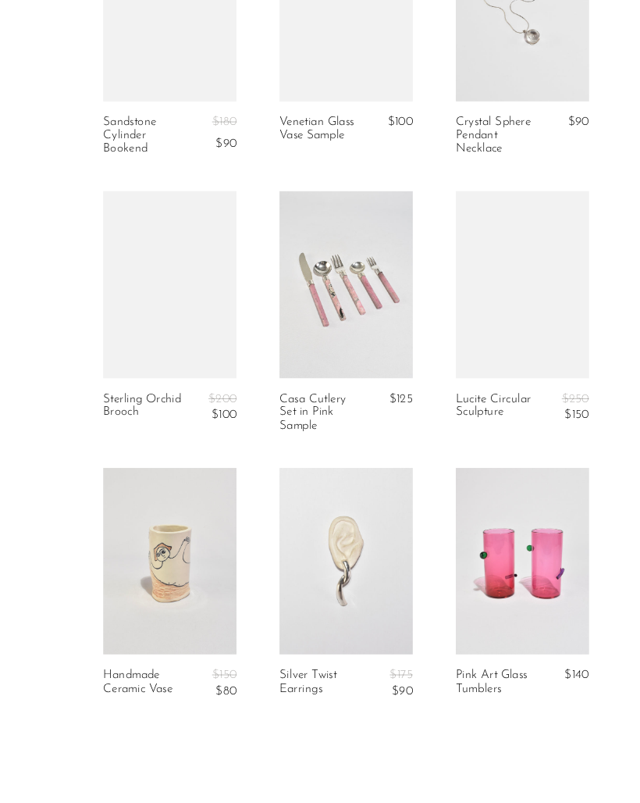
scroll to position [3008, 0]
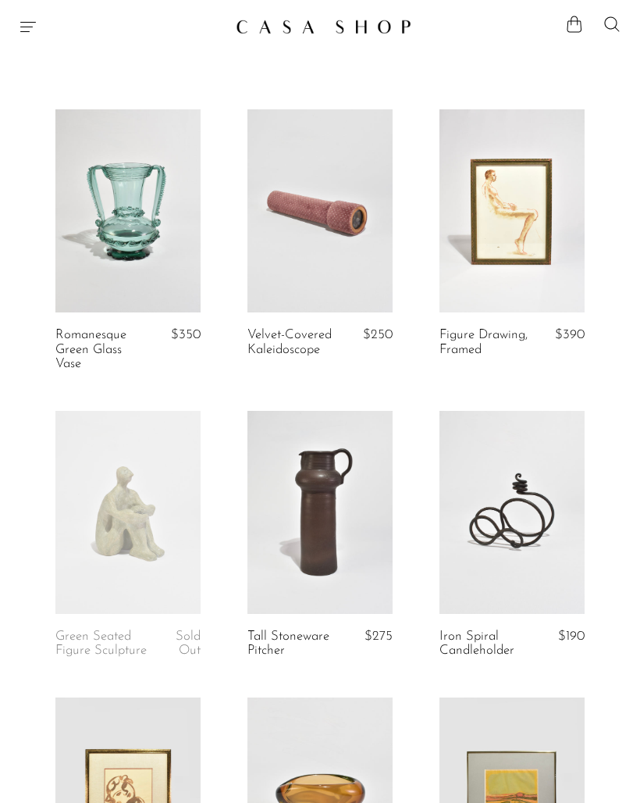
click at [27, 32] on icon "Menu" at bounding box center [28, 26] width 19 height 19
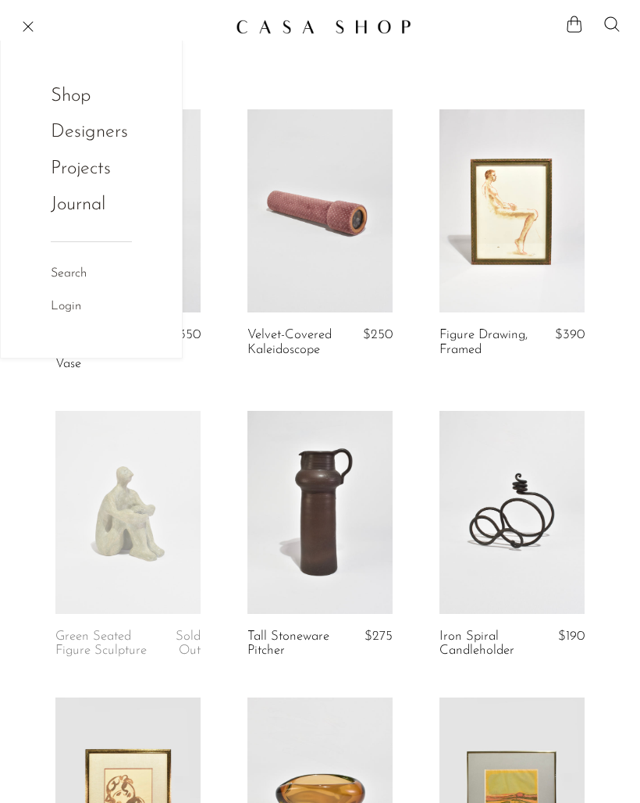
click at [79, 98] on link "Shop" at bounding box center [81, 96] width 61 height 30
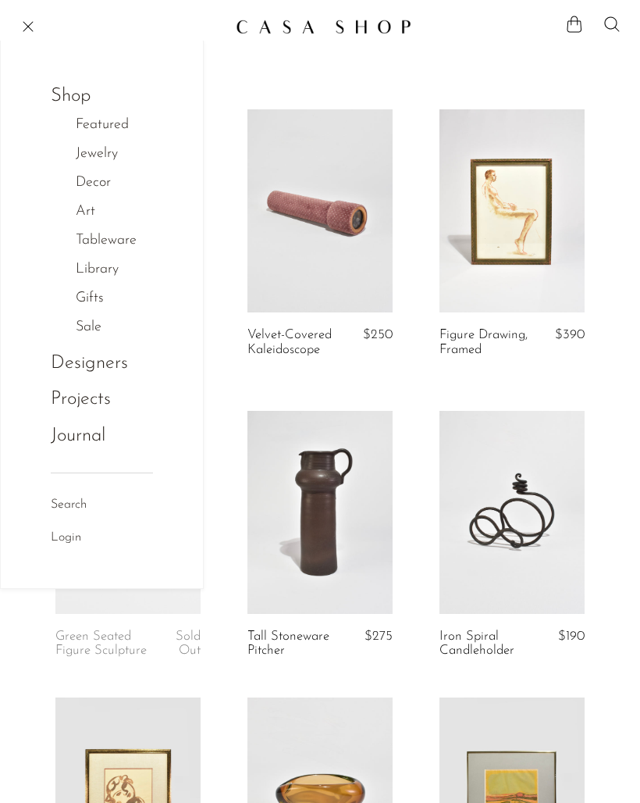
click at [96, 193] on link "Decor" at bounding box center [102, 183] width 52 height 23
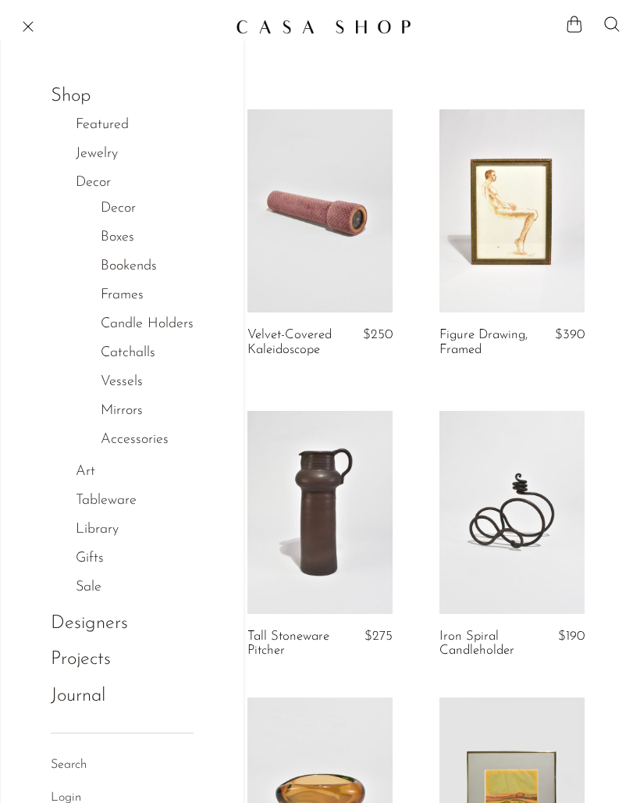
click at [122, 379] on link "Vessels" at bounding box center [122, 382] width 42 height 23
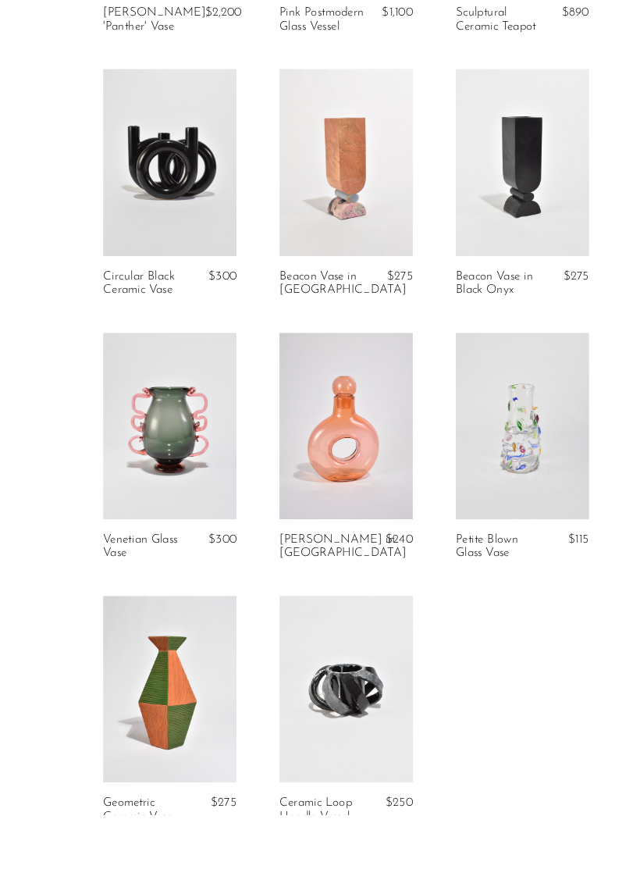
scroll to position [1907, 0]
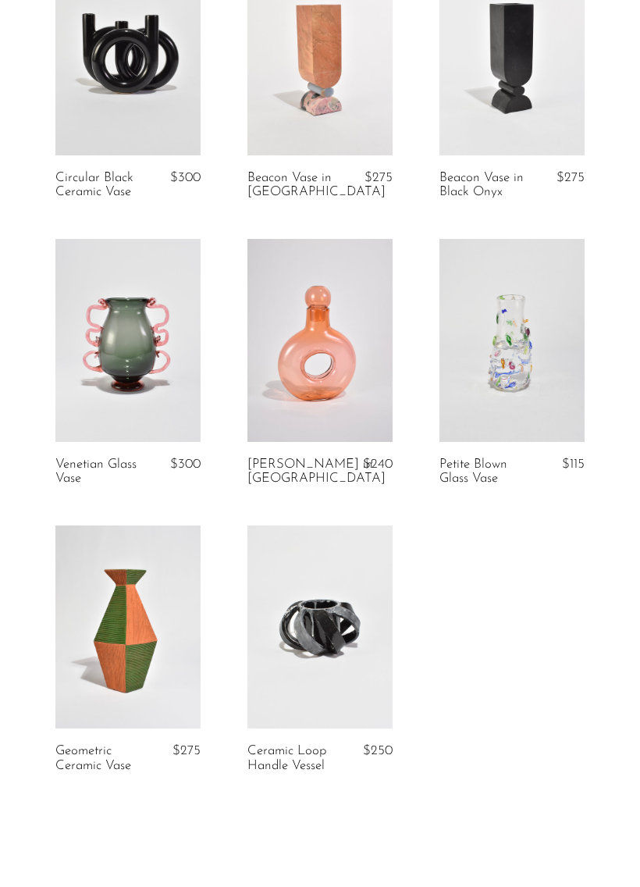
click at [140, 355] on link at bounding box center [127, 340] width 145 height 203
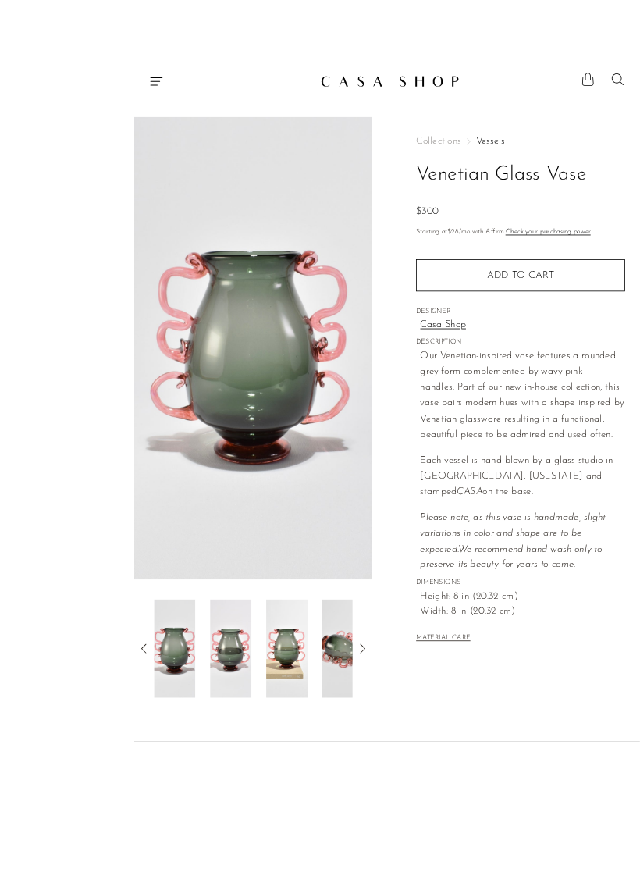
scroll to position [54, 0]
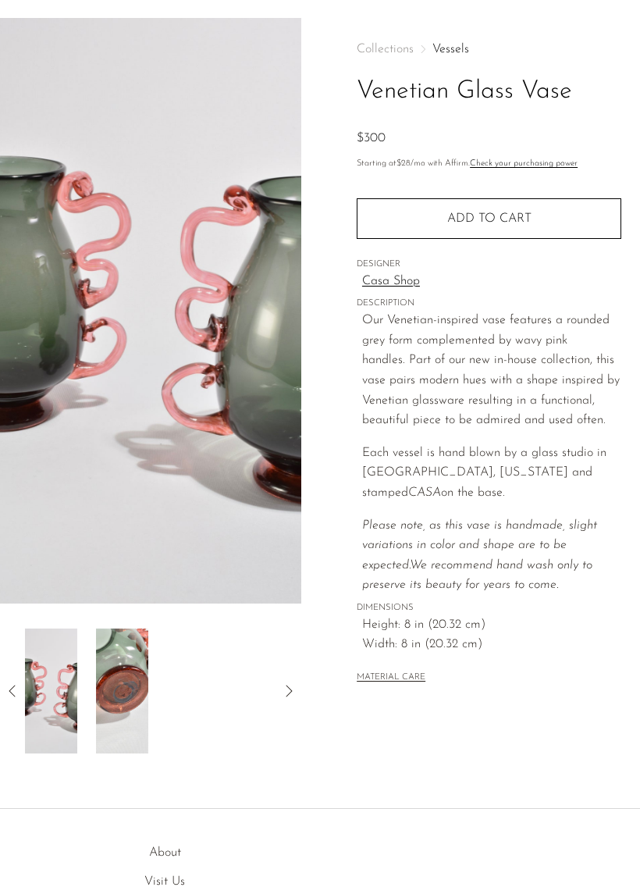
click at [67, 693] on img at bounding box center [51, 691] width 52 height 125
click at [73, 682] on img at bounding box center [51, 691] width 52 height 125
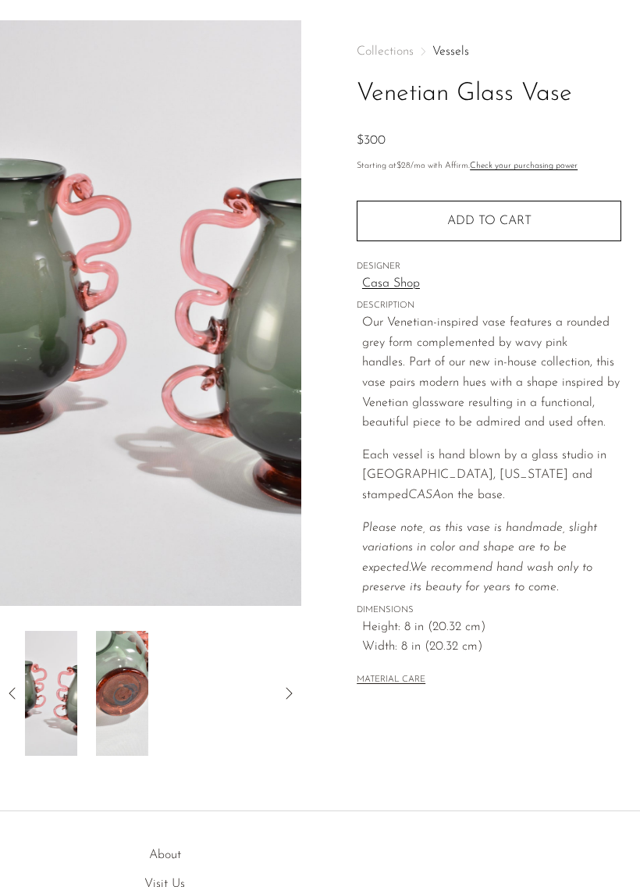
scroll to position [56, 0]
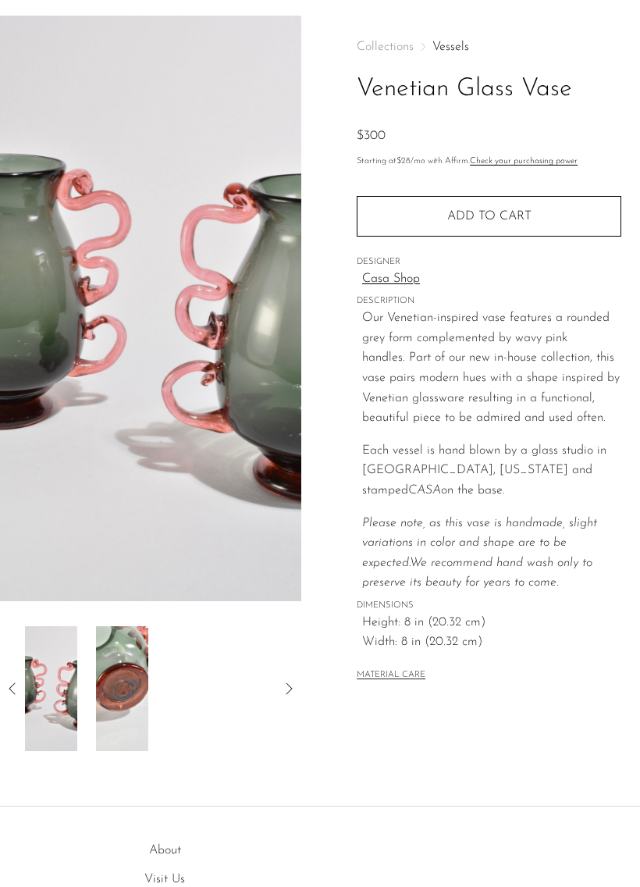
click at [68, 670] on img at bounding box center [51, 688] width 52 height 125
click at [56, 675] on img at bounding box center [51, 688] width 52 height 125
click at [60, 672] on img at bounding box center [51, 688] width 52 height 125
click at [60, 674] on img at bounding box center [51, 688] width 52 height 125
click at [283, 695] on icon at bounding box center [289, 688] width 19 height 19
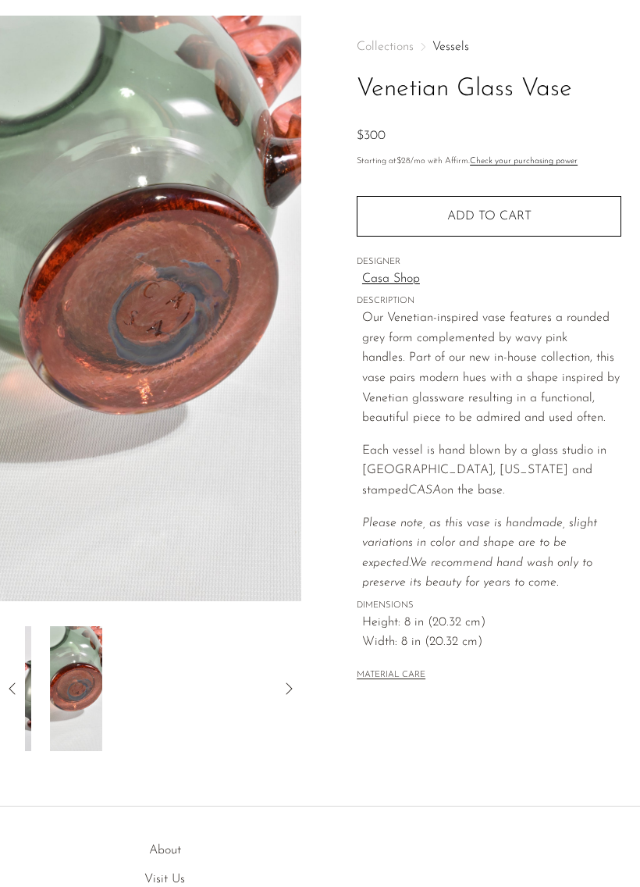
click at [297, 689] on icon at bounding box center [289, 688] width 19 height 19
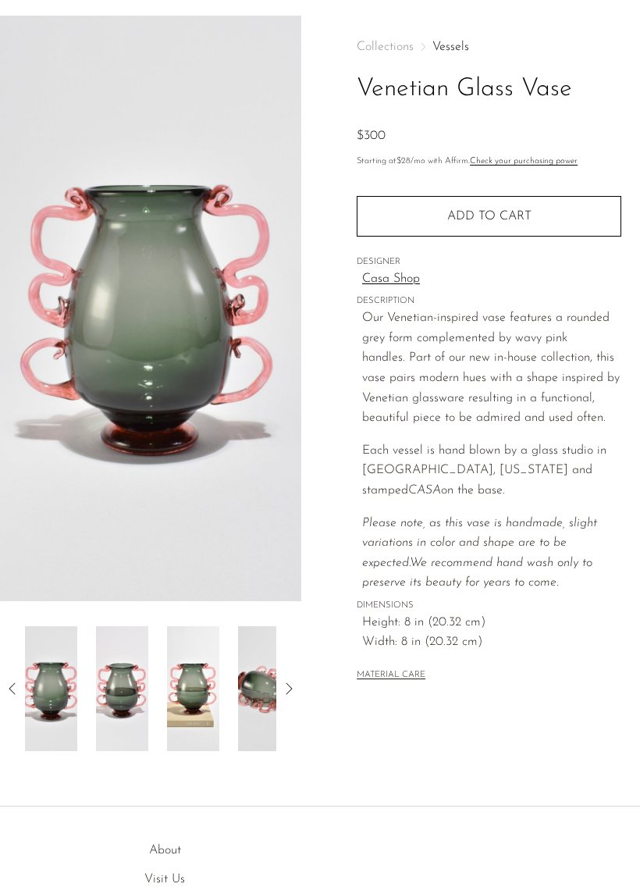
click at [171, 410] on img at bounding box center [150, 309] width 301 height 586
